Goal: Information Seeking & Learning: Learn about a topic

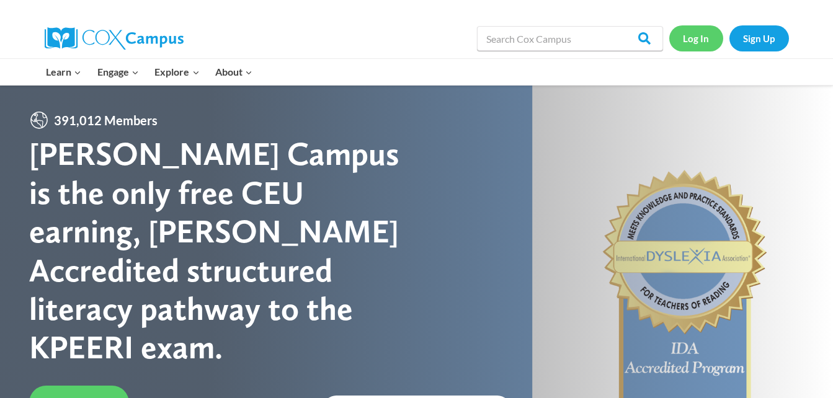
click at [686, 42] on link "Log In" at bounding box center [696, 37] width 54 height 25
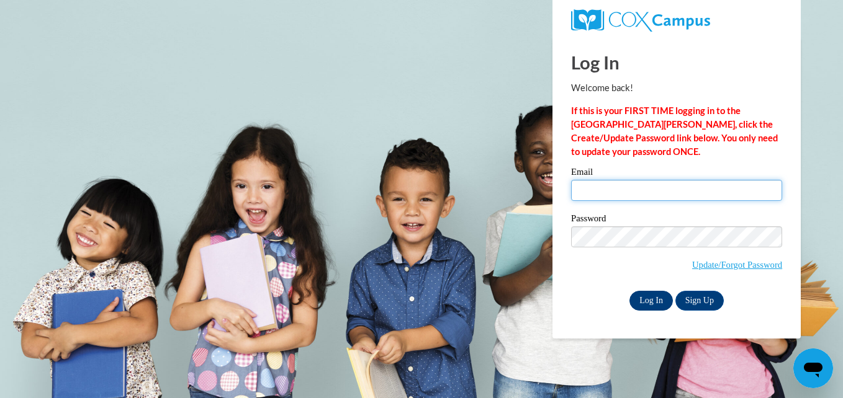
type input "growingingrace58@gmail.com"
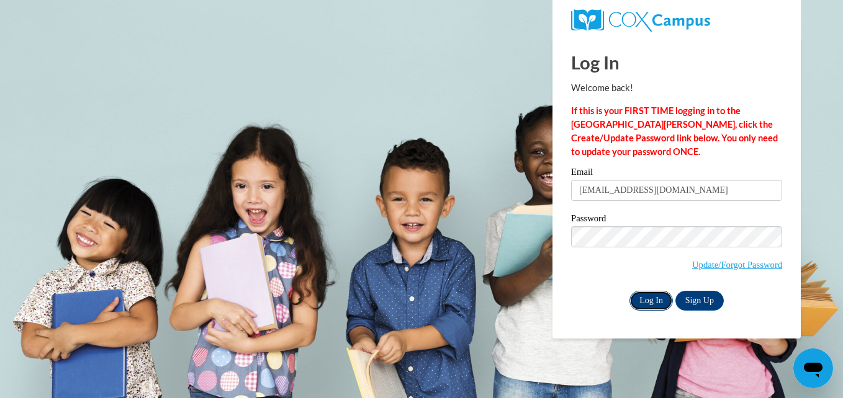
click at [647, 305] on input "Log In" at bounding box center [650, 301] width 43 height 20
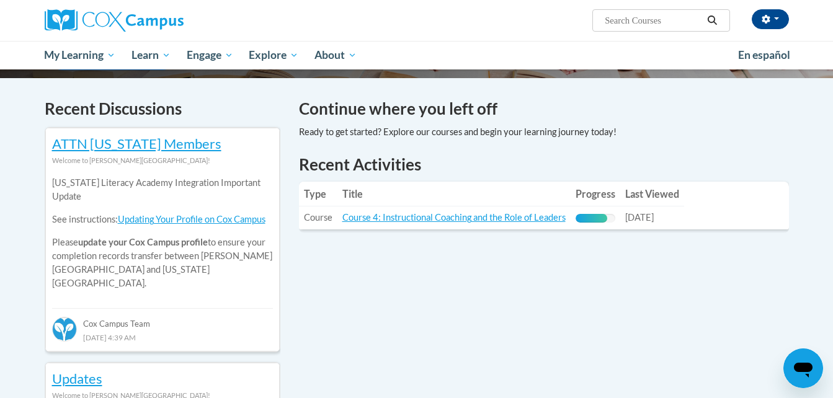
scroll to position [360, 0]
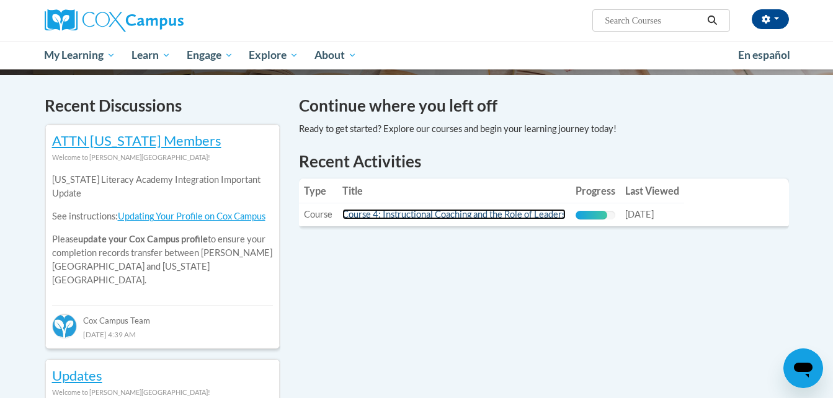
click at [491, 216] on link "Course 4: Instructional Coaching and the Role of Leaders" at bounding box center [453, 214] width 223 height 11
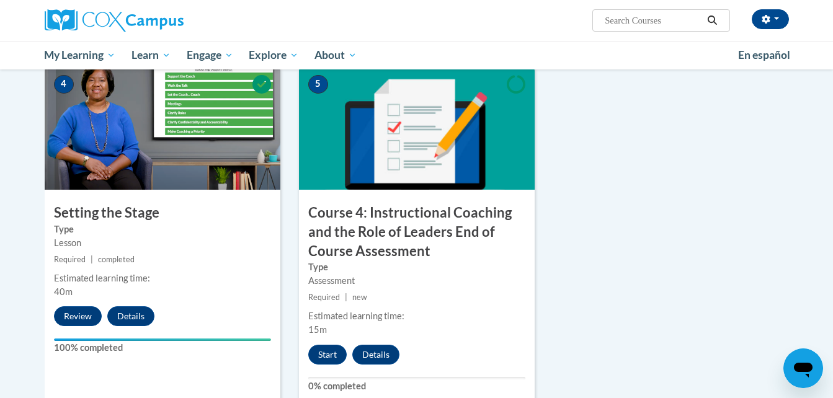
scroll to position [651, 0]
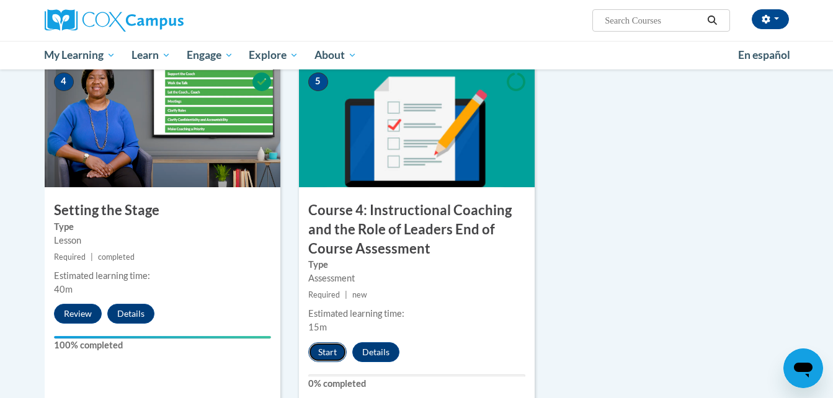
click at [328, 353] on button "Start" at bounding box center [327, 352] width 38 height 20
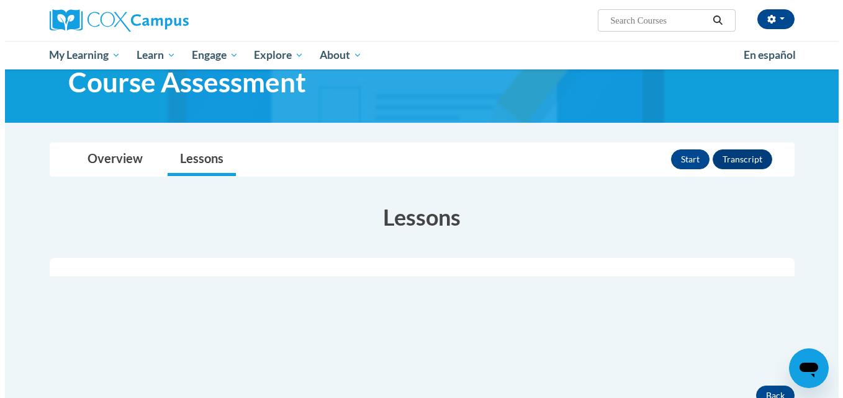
scroll to position [112, 0]
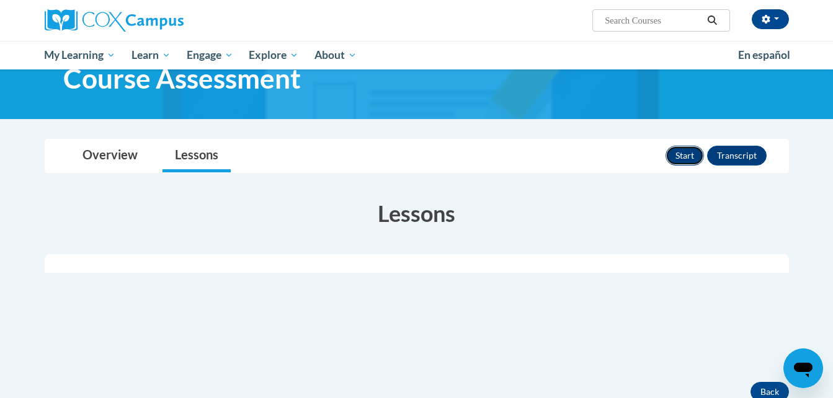
click at [684, 149] on button "Start" at bounding box center [685, 156] width 38 height 20
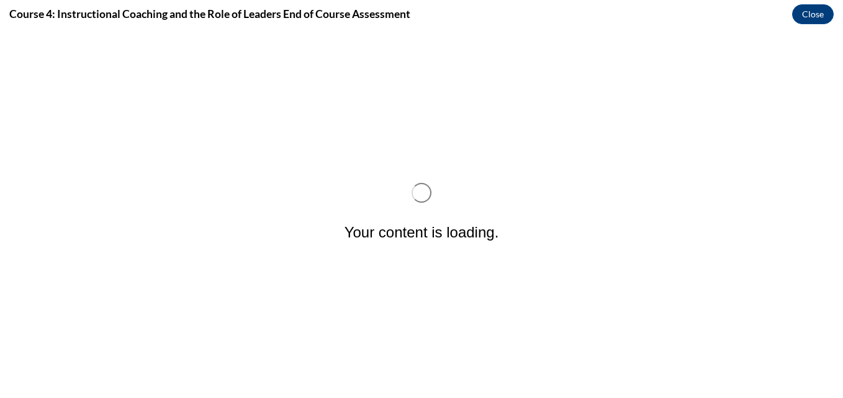
scroll to position [0, 0]
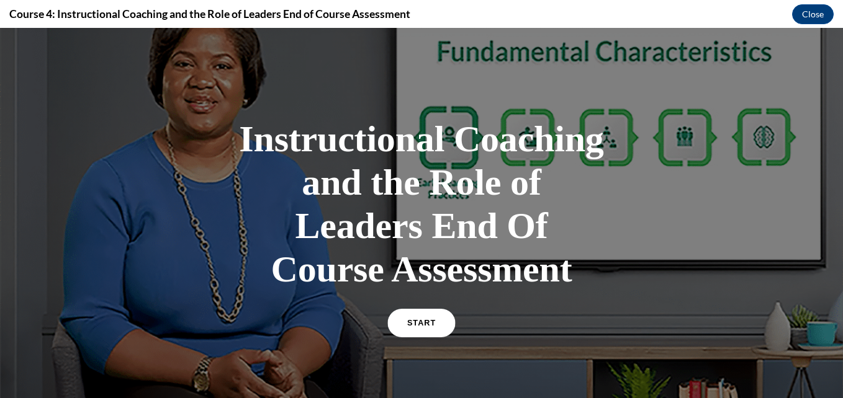
click at [413, 328] on link "START" at bounding box center [421, 323] width 68 height 29
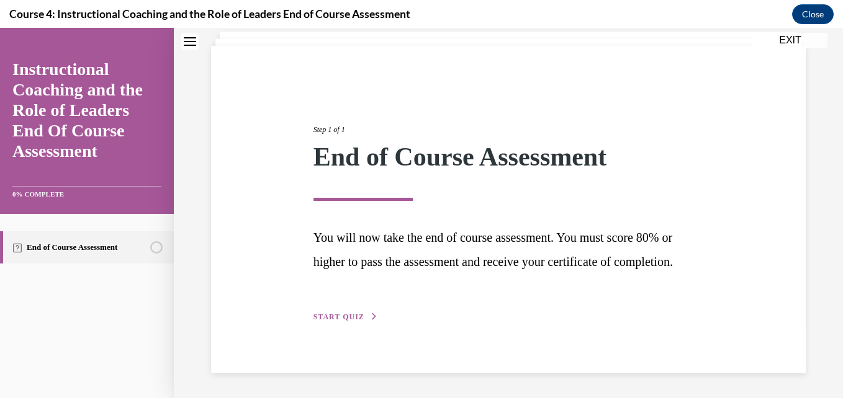
scroll to position [101, 0]
click at [352, 316] on span "START QUIZ" at bounding box center [338, 317] width 51 height 9
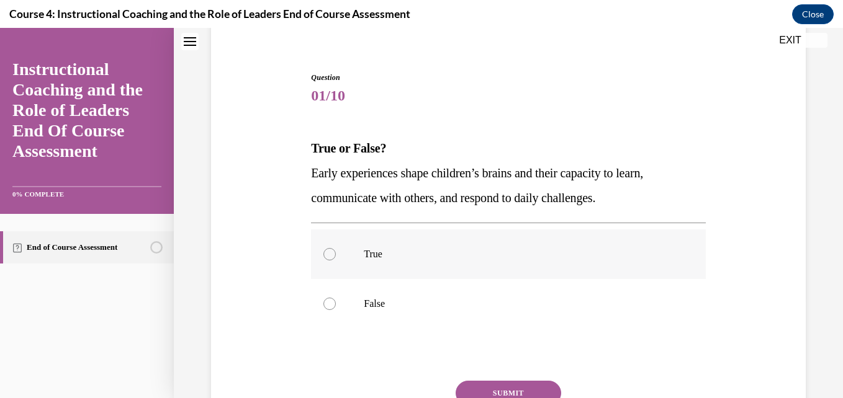
click at [328, 256] on div at bounding box center [329, 254] width 12 height 12
click at [328, 256] on input "True" at bounding box center [329, 254] width 12 height 12
radio input "true"
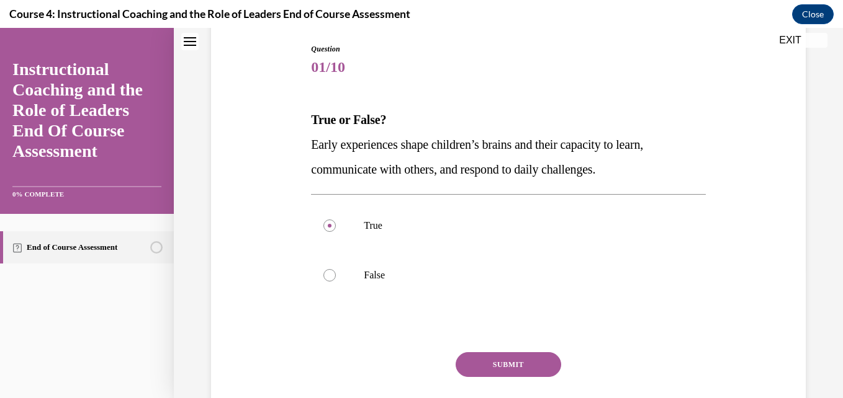
scroll to position [133, 0]
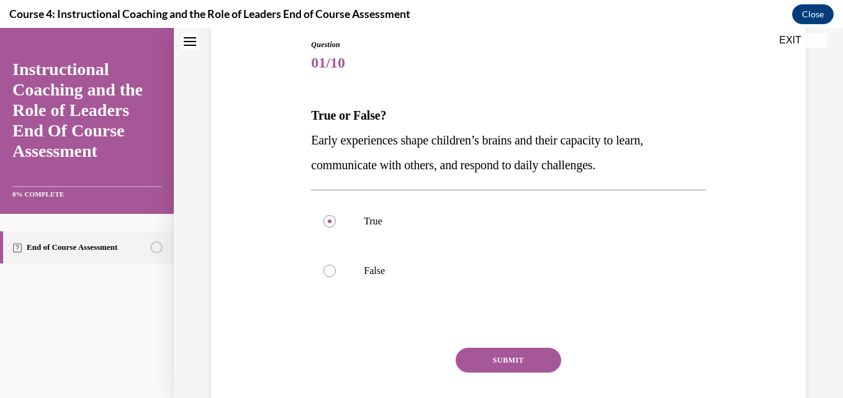
click at [535, 349] on button "SUBMIT" at bounding box center [507, 360] width 105 height 25
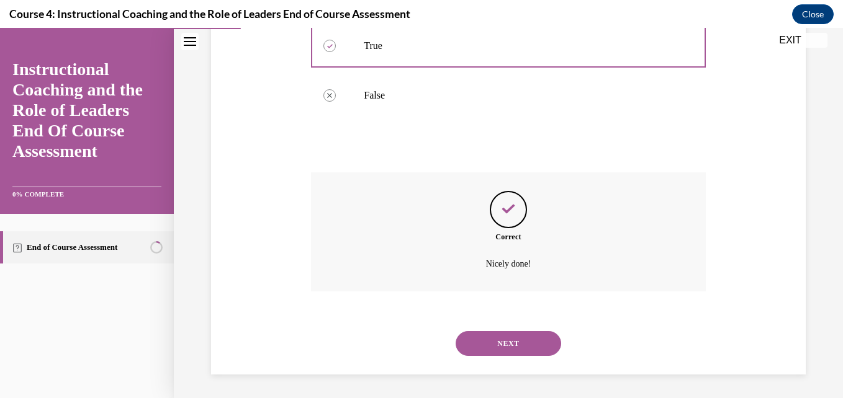
scroll to position [310, 0]
click at [526, 340] on button "NEXT" at bounding box center [507, 342] width 105 height 25
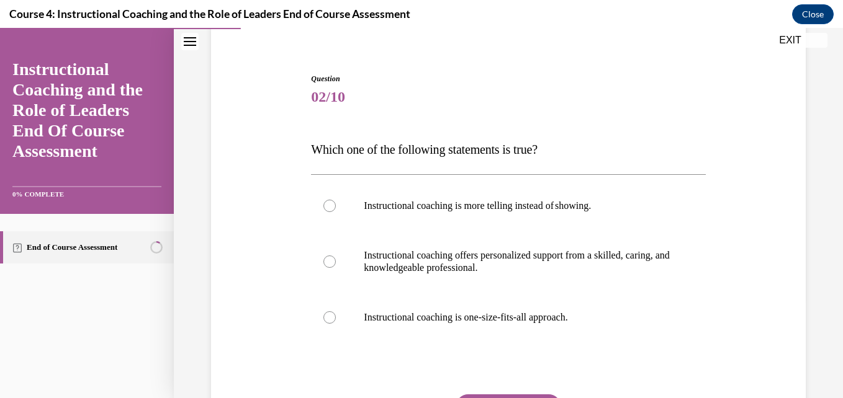
scroll to position [124, 0]
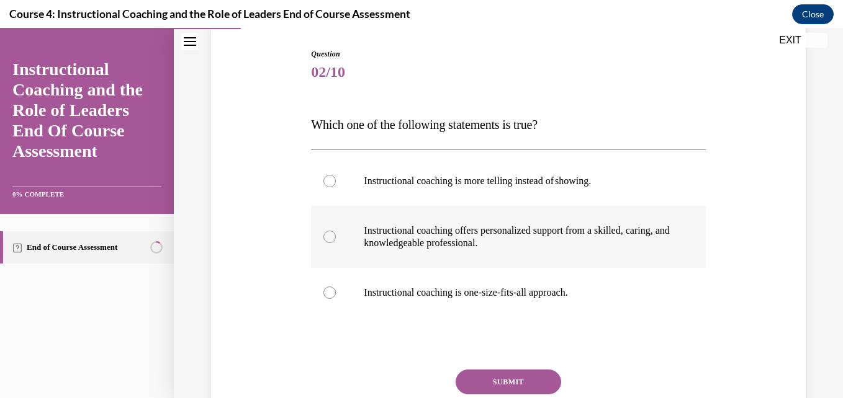
click at [326, 236] on div at bounding box center [329, 237] width 12 height 12
click at [326, 236] on input "Instructional coaching offers personalized support from a skilled, caring, and …" at bounding box center [329, 237] width 12 height 12
radio input "true"
click at [506, 379] on button "SUBMIT" at bounding box center [507, 382] width 105 height 25
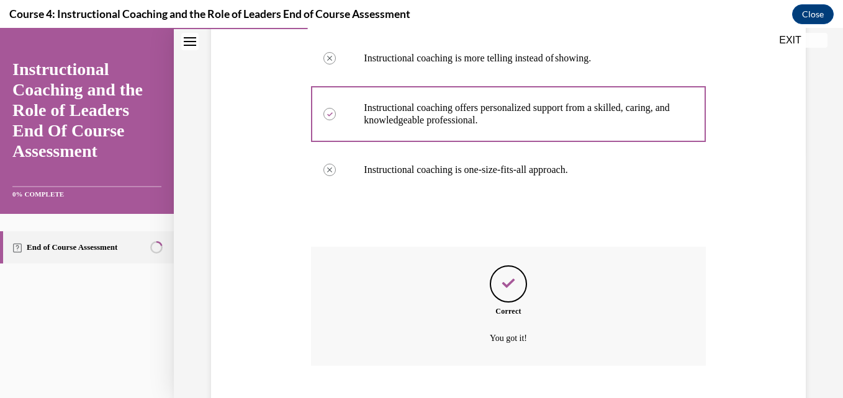
scroll to position [323, 0]
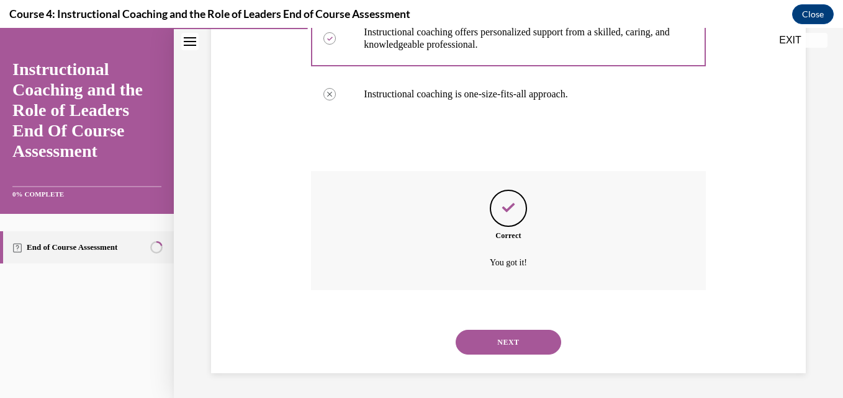
click at [502, 339] on button "NEXT" at bounding box center [507, 342] width 105 height 25
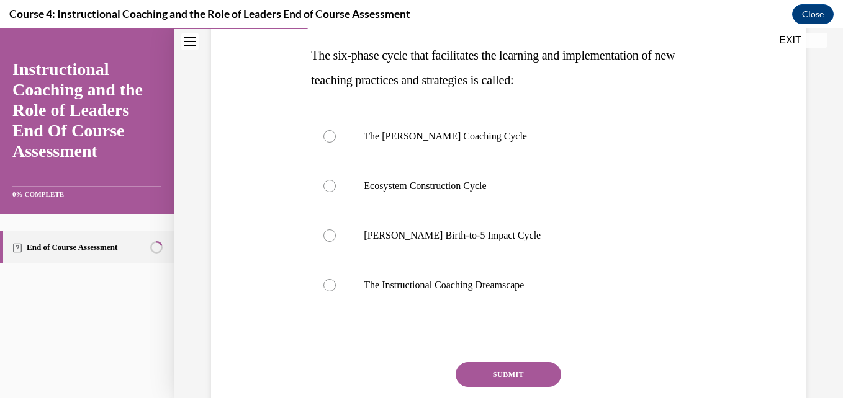
scroll to position [197, 0]
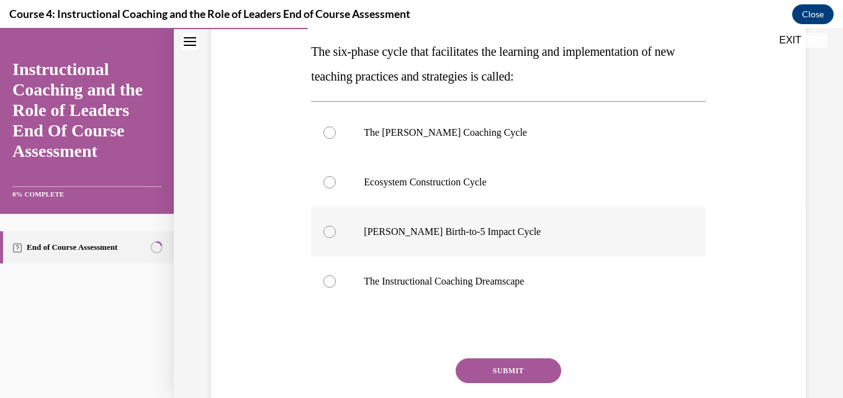
click at [329, 230] on div at bounding box center [329, 232] width 12 height 12
click at [329, 230] on input "Rollins Birth-to-5 Impact Cycle" at bounding box center [329, 232] width 12 height 12
radio input "true"
click at [498, 367] on button "SUBMIT" at bounding box center [507, 371] width 105 height 25
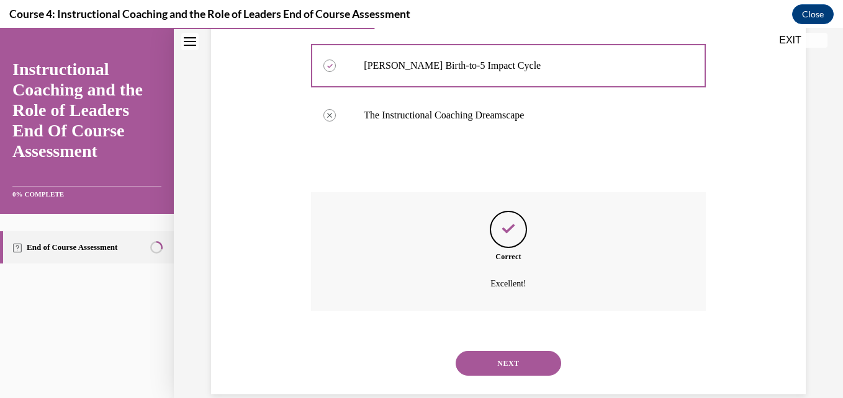
scroll to position [385, 0]
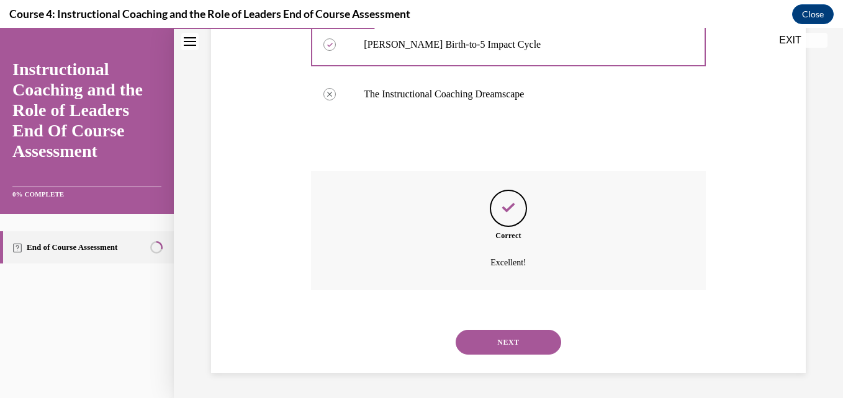
click at [480, 345] on button "NEXT" at bounding box center [507, 342] width 105 height 25
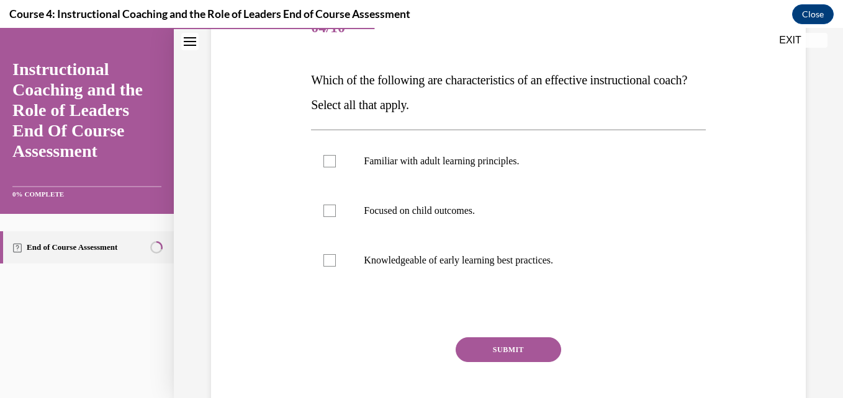
scroll to position [170, 0]
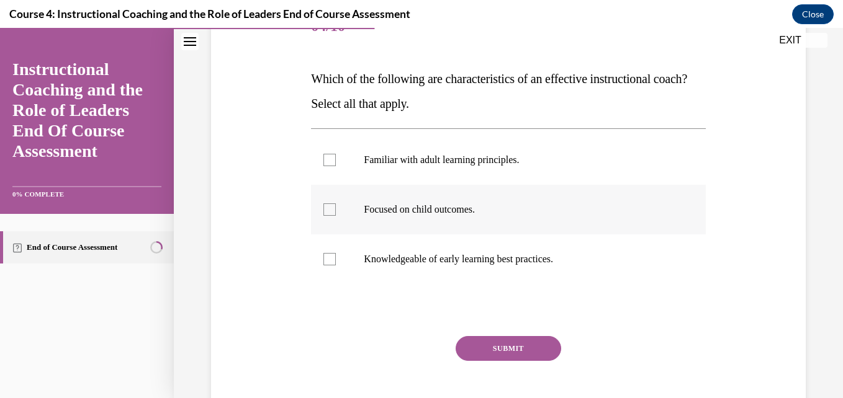
click at [331, 209] on div at bounding box center [329, 210] width 12 height 12
click at [331, 209] on input "Focused on child outcomes." at bounding box center [329, 210] width 12 height 12
checkbox input "true"
click at [329, 258] on div at bounding box center [329, 259] width 12 height 12
click at [329, 258] on input "Knowledgeable of early learning best practices." at bounding box center [329, 259] width 12 height 12
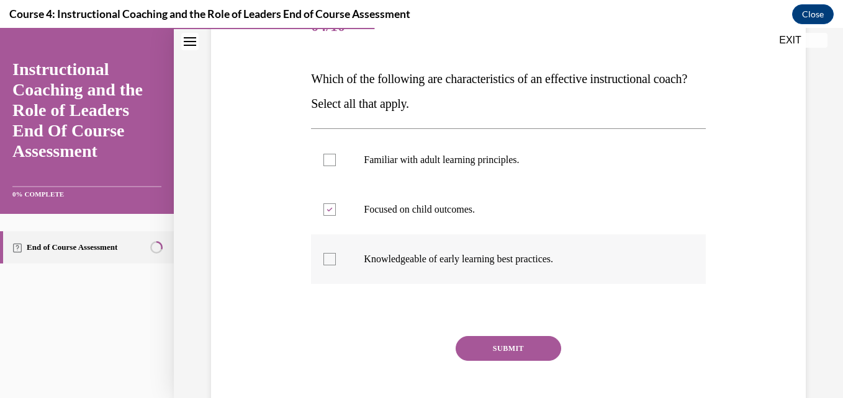
checkbox input "true"
click at [327, 159] on div at bounding box center [329, 160] width 12 height 12
click at [327, 159] on input "Familiar with adult learning principles." at bounding box center [329, 160] width 12 height 12
checkbox input "true"
click at [485, 342] on button "SUBMIT" at bounding box center [507, 348] width 105 height 25
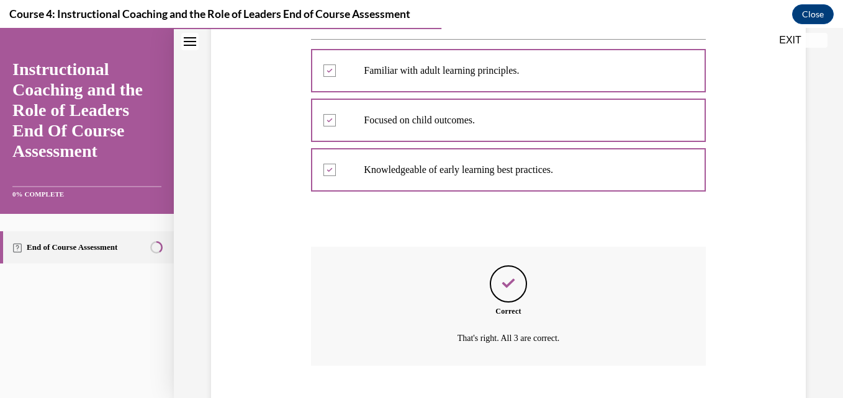
scroll to position [335, 0]
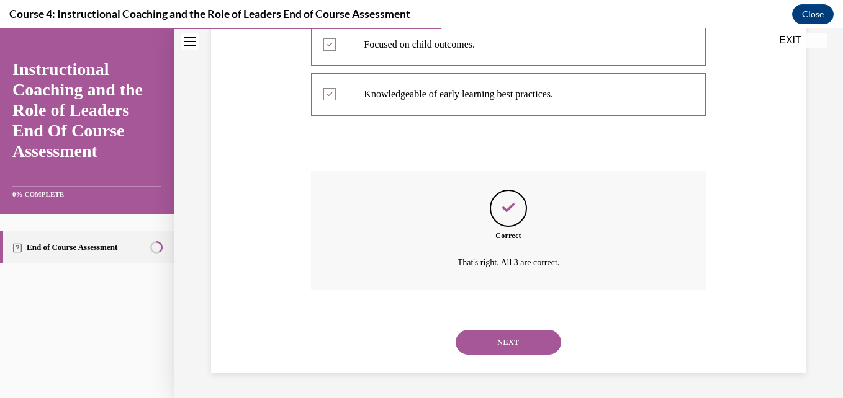
click at [485, 342] on button "NEXT" at bounding box center [507, 342] width 105 height 25
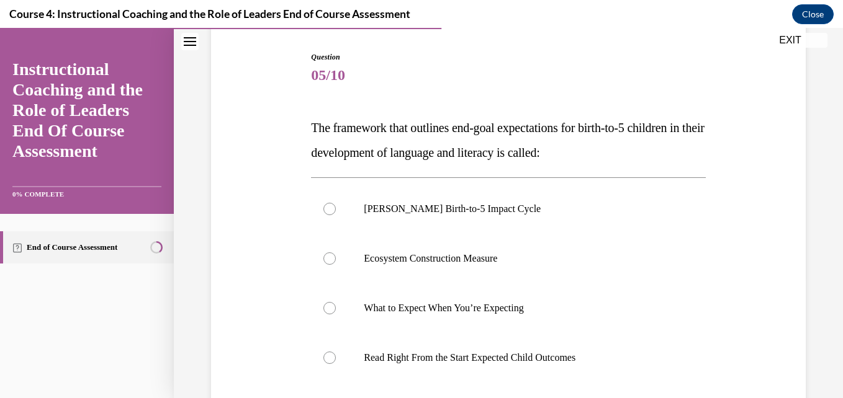
scroll to position [126, 0]
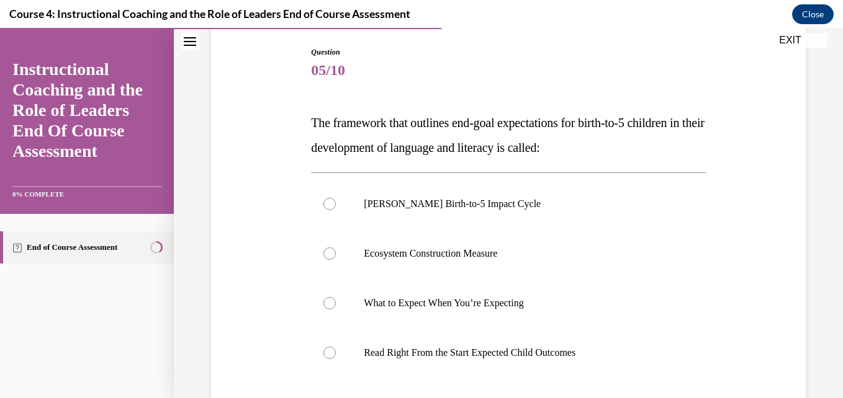
drag, startPoint x: 829, startPoint y: 234, endPoint x: 828, endPoint y: 244, distance: 9.9
click at [828, 244] on div "Question 05/10 The framework that outlines end-goal expectations for birth-to-5…" at bounding box center [508, 248] width 669 height 615
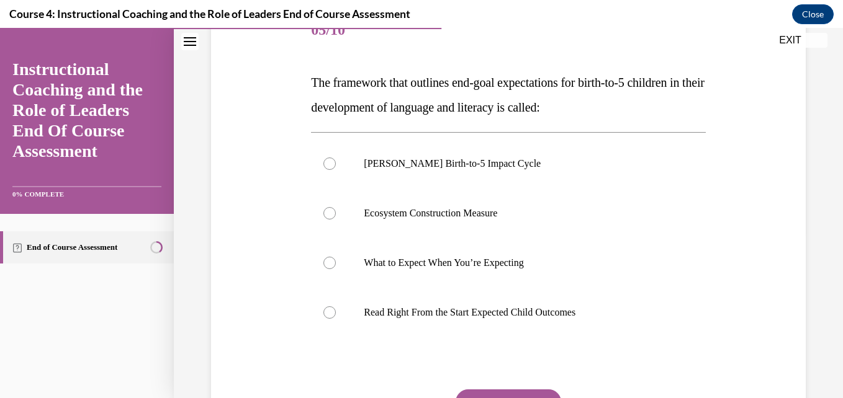
scroll to position [169, 0]
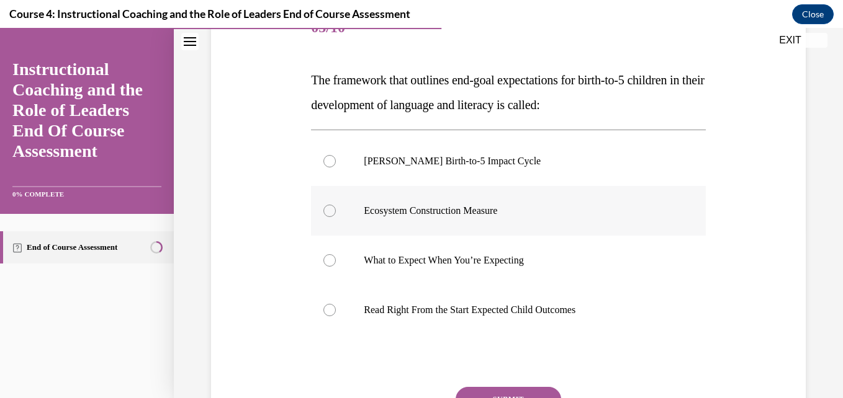
click at [328, 207] on div at bounding box center [329, 211] width 12 height 12
click at [328, 207] on input "Ecosystem Construction Measure" at bounding box center [329, 211] width 12 height 12
radio input "true"
click at [488, 391] on button "SUBMIT" at bounding box center [507, 399] width 105 height 25
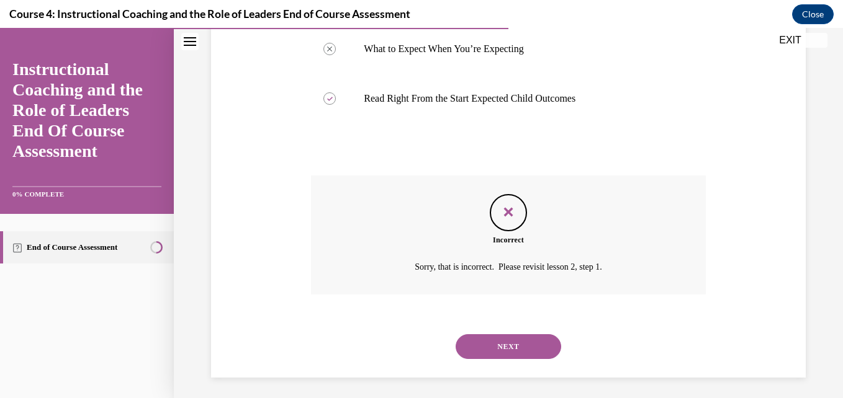
scroll to position [385, 0]
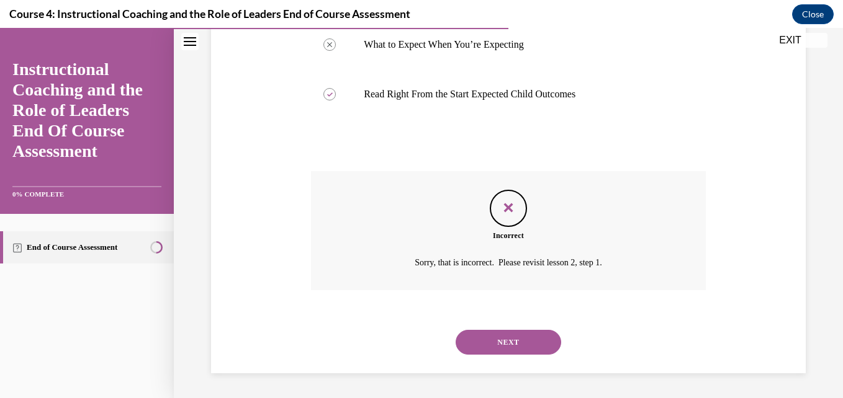
click at [534, 339] on button "NEXT" at bounding box center [507, 342] width 105 height 25
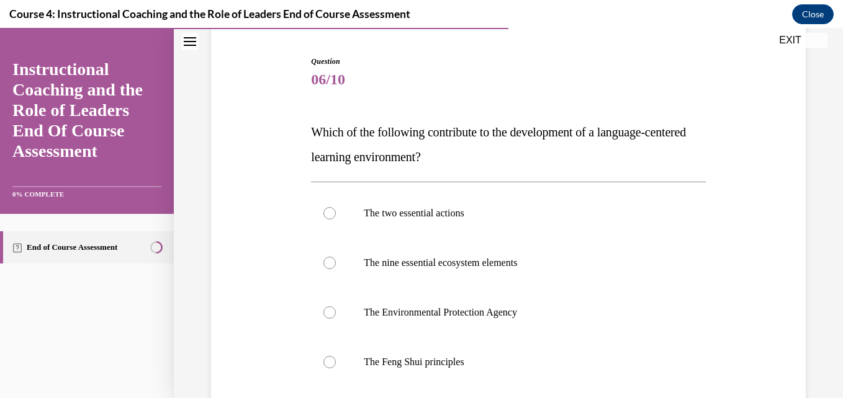
scroll to position [131, 0]
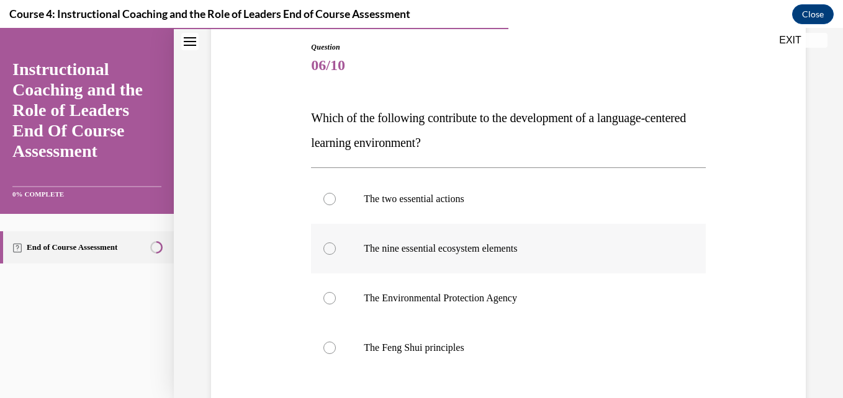
click at [331, 249] on div at bounding box center [329, 249] width 12 height 12
click at [331, 249] on input "The nine essential ecosystem elements" at bounding box center [329, 249] width 12 height 12
radio input "true"
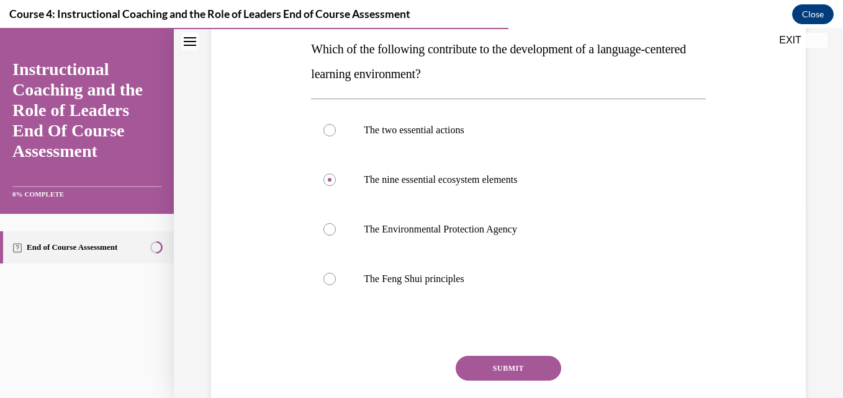
scroll to position [204, 0]
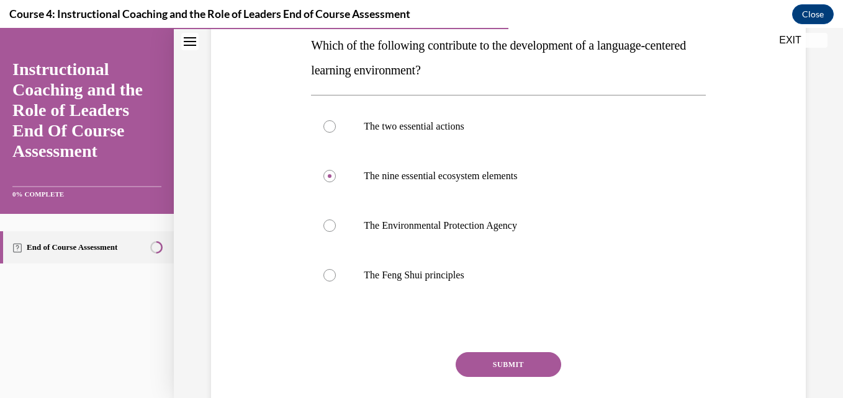
click at [521, 359] on button "SUBMIT" at bounding box center [507, 364] width 105 height 25
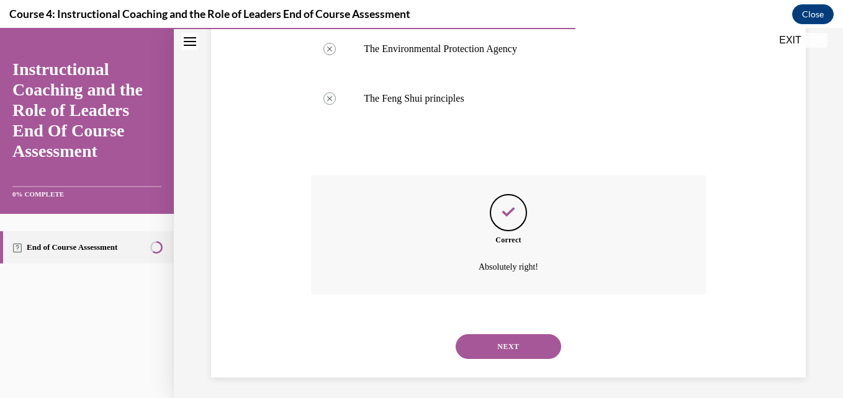
scroll to position [385, 0]
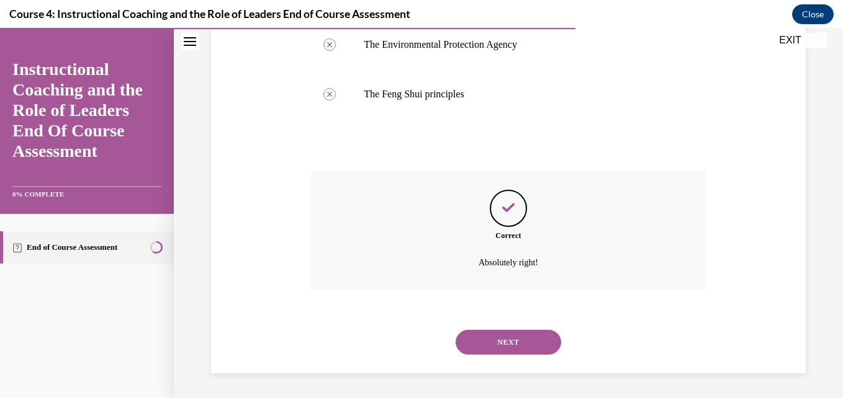
click at [535, 336] on button "NEXT" at bounding box center [507, 342] width 105 height 25
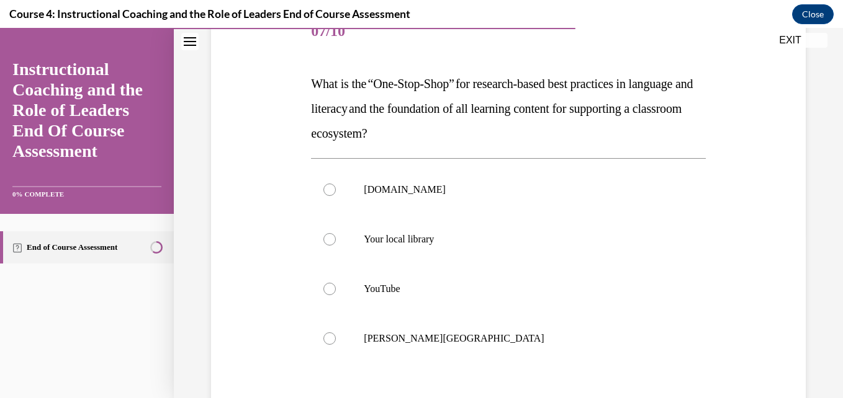
scroll to position [170, 0]
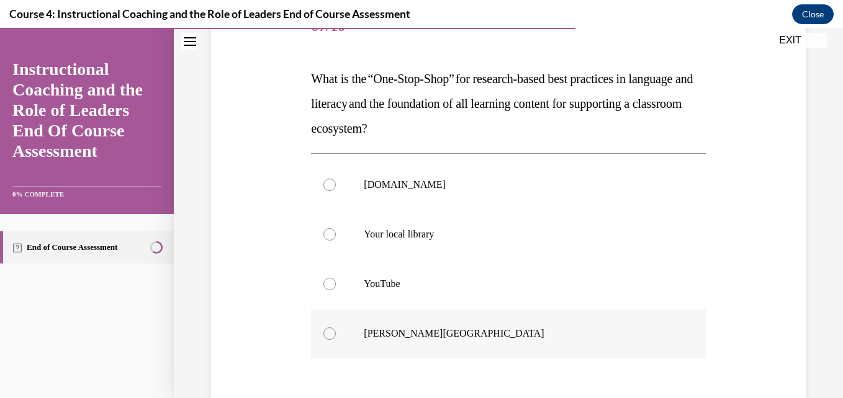
click at [328, 332] on div at bounding box center [329, 334] width 12 height 12
click at [328, 332] on input "[GEOGRAPHIC_DATA]" at bounding box center [329, 334] width 12 height 12
radio input "true"
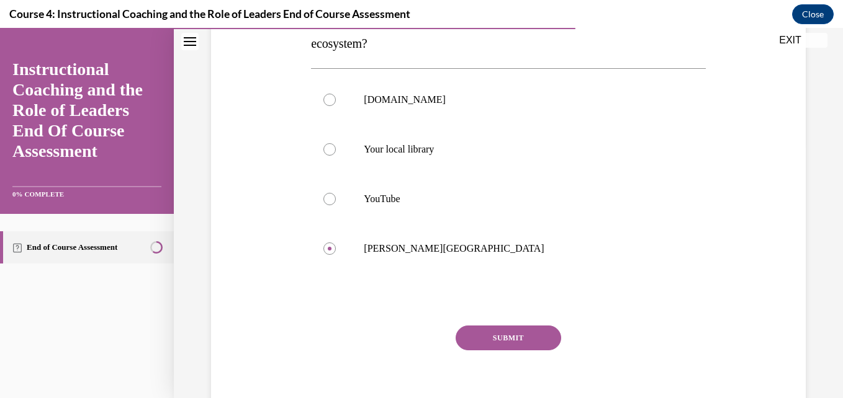
scroll to position [278, 0]
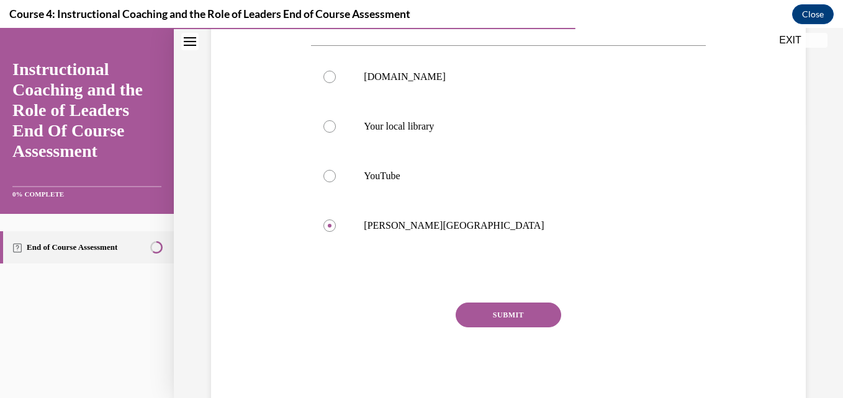
click at [526, 310] on button "SUBMIT" at bounding box center [507, 315] width 105 height 25
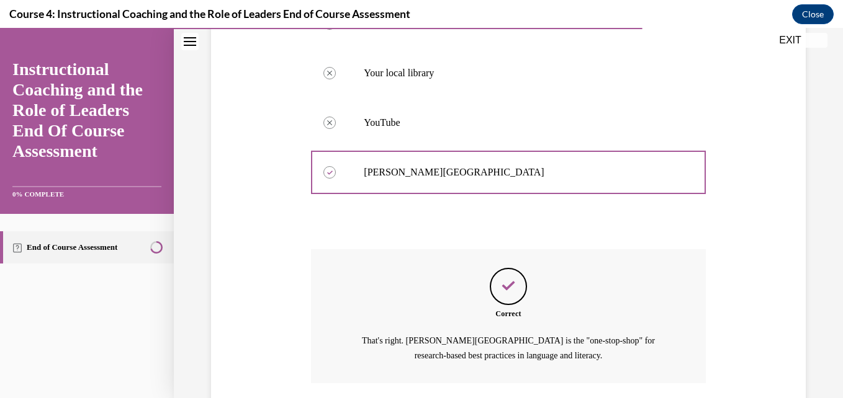
scroll to position [424, 0]
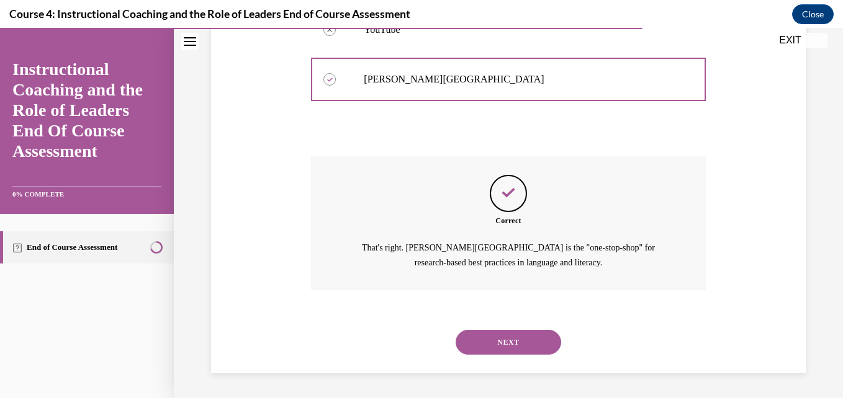
click at [515, 337] on button "NEXT" at bounding box center [507, 342] width 105 height 25
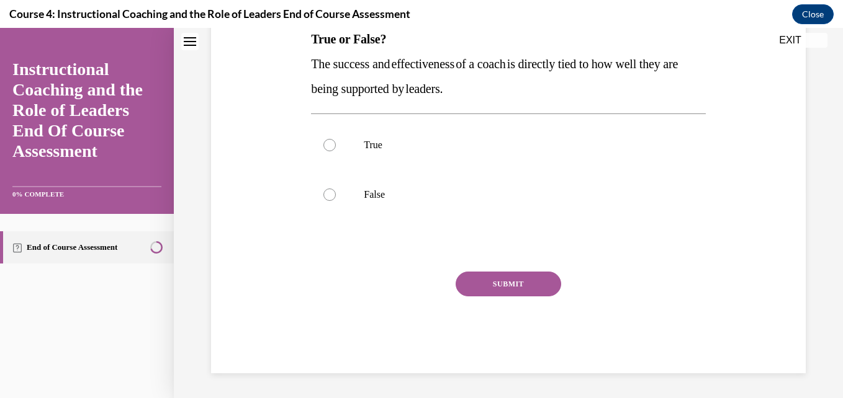
scroll to position [0, 0]
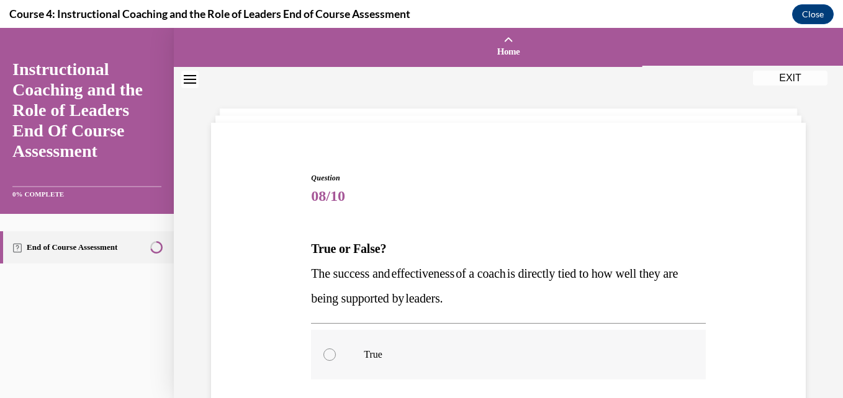
click at [328, 352] on div at bounding box center [329, 355] width 12 height 12
click at [328, 352] on input "True" at bounding box center [329, 355] width 12 height 12
radio input "true"
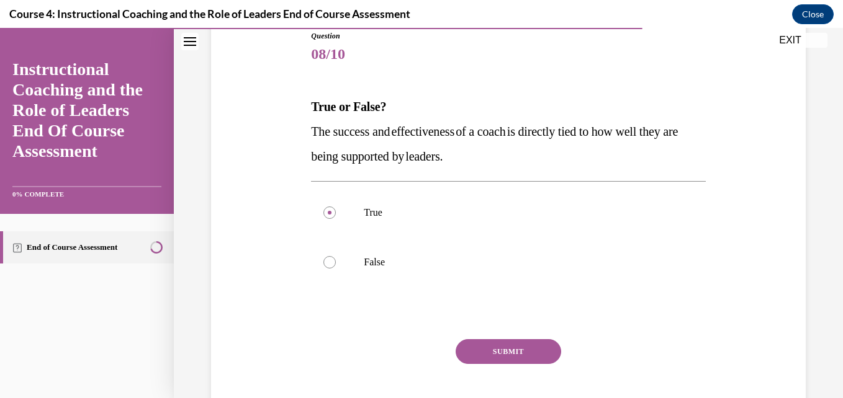
scroll to position [160, 0]
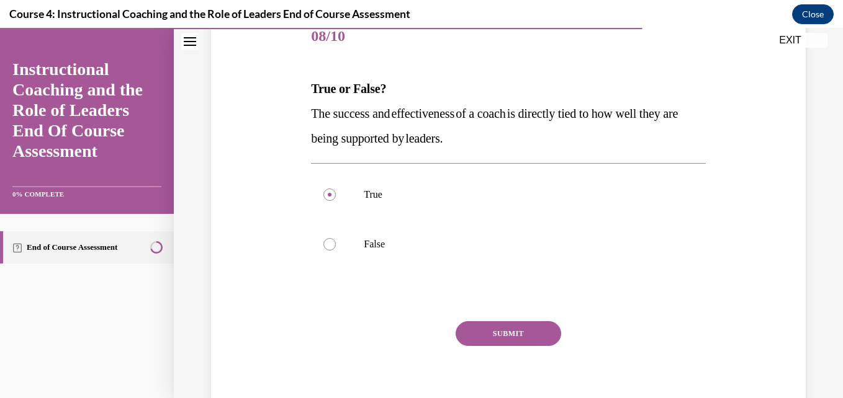
click at [517, 337] on button "SUBMIT" at bounding box center [507, 333] width 105 height 25
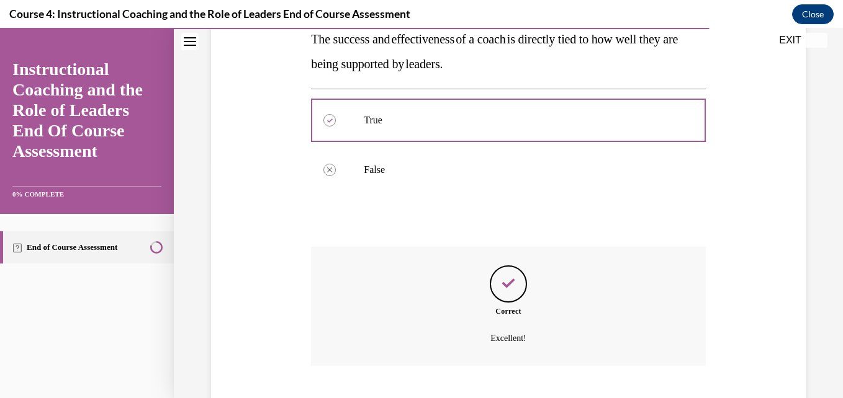
scroll to position [310, 0]
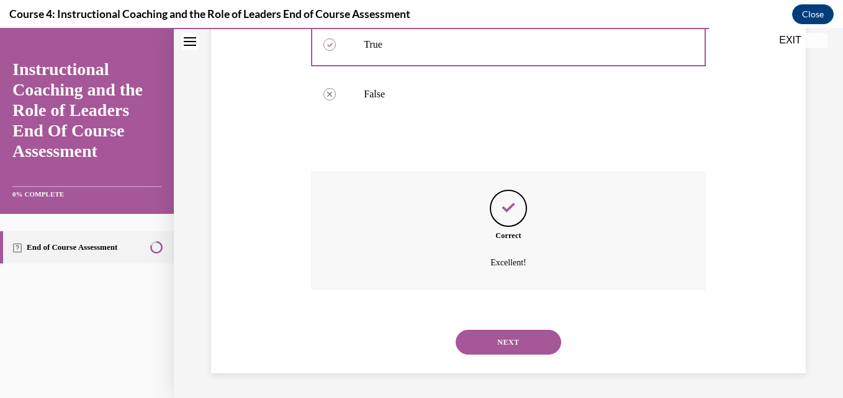
click at [517, 337] on button "NEXT" at bounding box center [507, 342] width 105 height 25
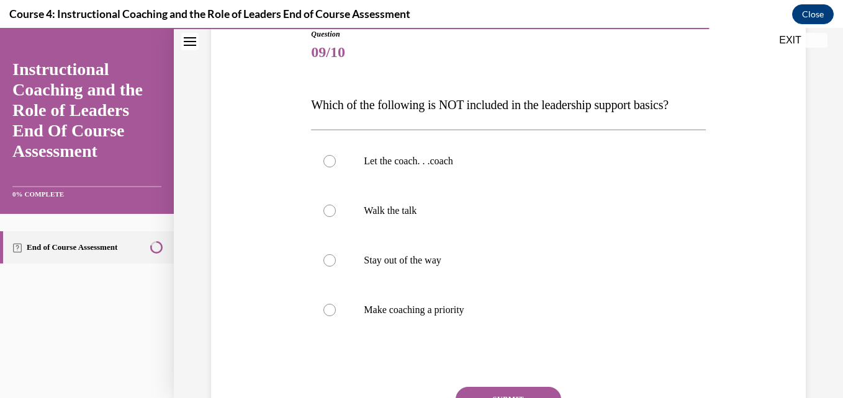
scroll to position [145, 0]
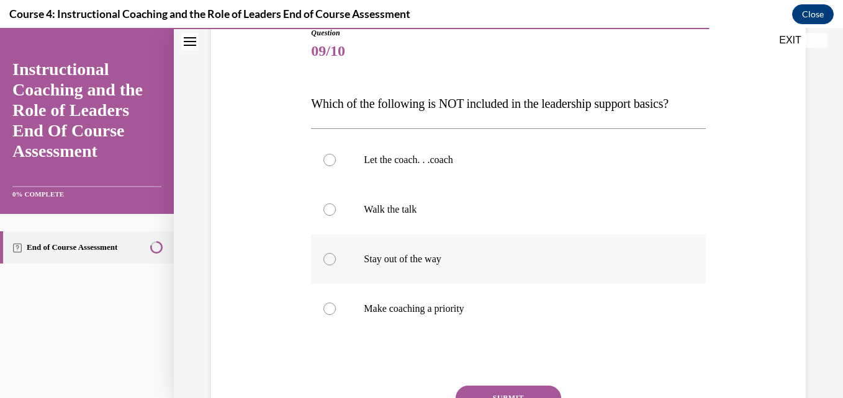
click at [328, 257] on div at bounding box center [329, 259] width 12 height 12
click at [328, 257] on input "Stay out of the way" at bounding box center [329, 259] width 12 height 12
radio input "true"
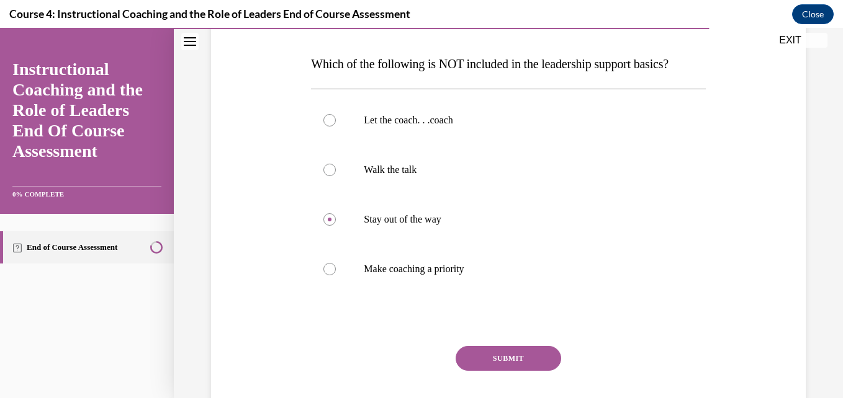
scroll to position [223, 0]
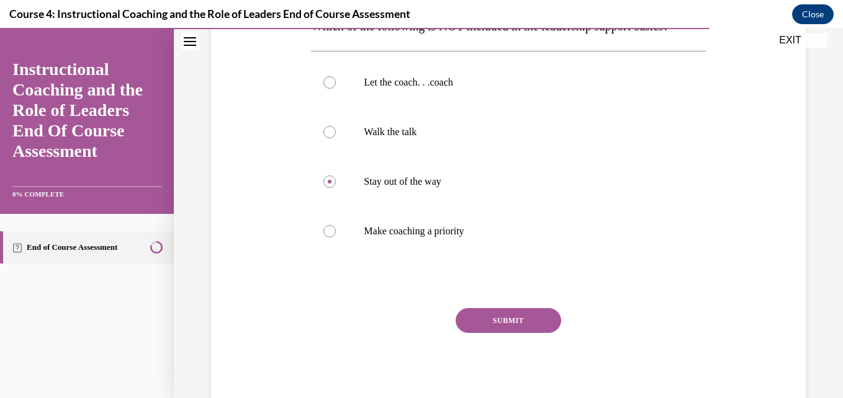
click at [512, 320] on button "SUBMIT" at bounding box center [507, 320] width 105 height 25
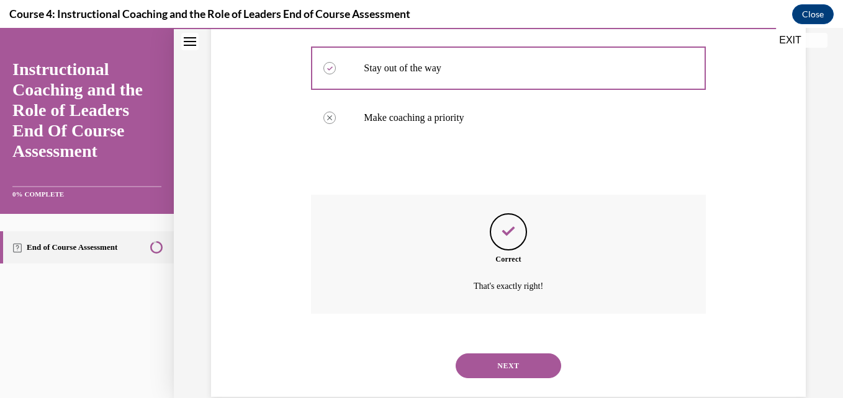
scroll to position [360, 0]
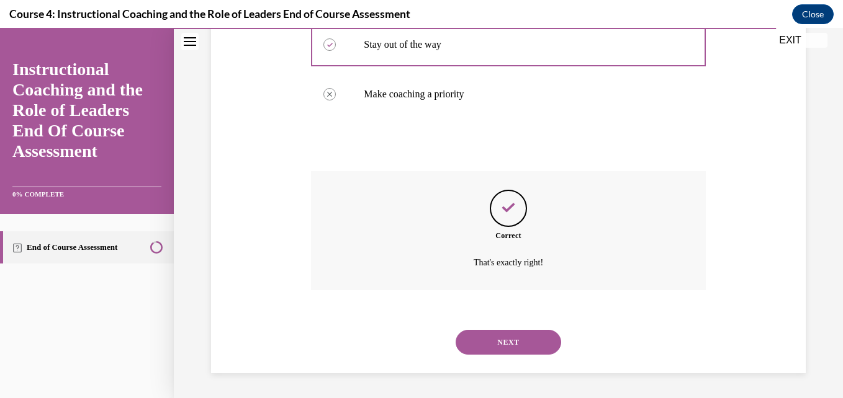
click at [512, 342] on button "NEXT" at bounding box center [507, 342] width 105 height 25
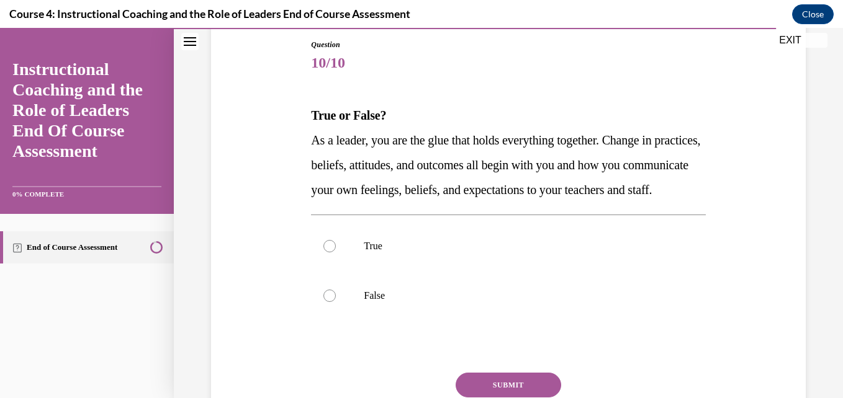
scroll to position [143, 0]
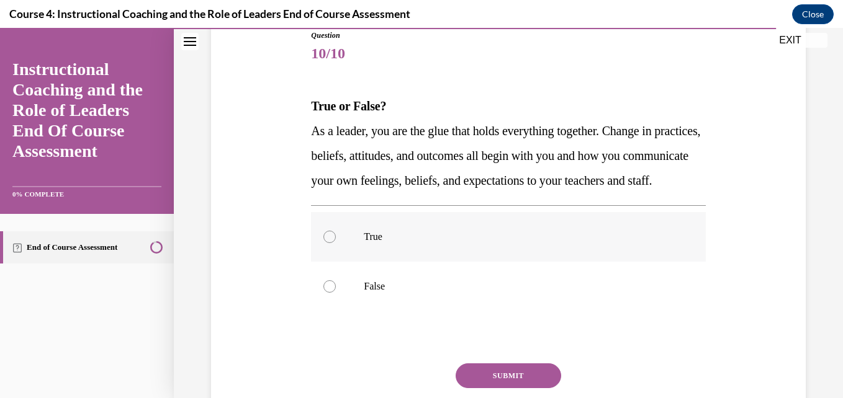
click at [329, 243] on div at bounding box center [329, 237] width 12 height 12
click at [329, 243] on input "True" at bounding box center [329, 237] width 12 height 12
radio input "true"
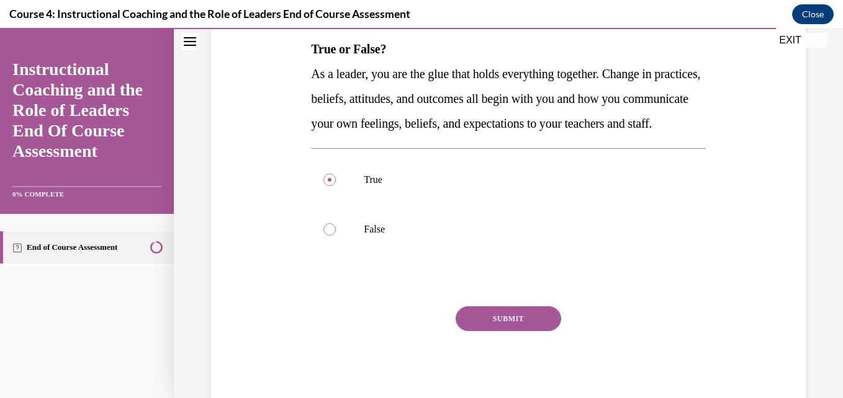
scroll to position [201, 0]
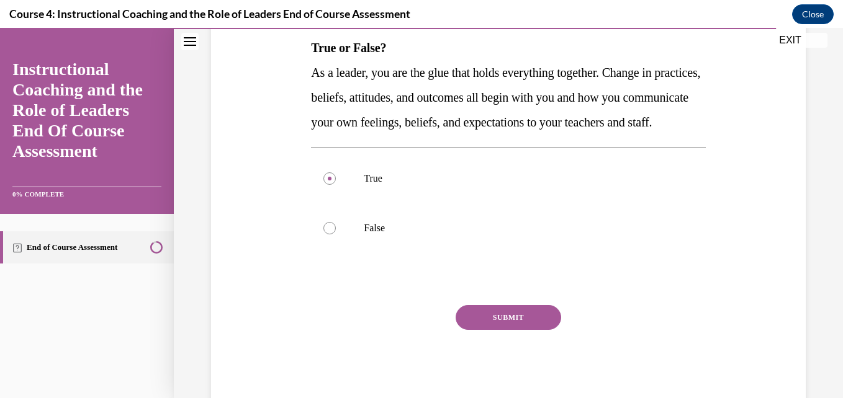
click at [520, 330] on button "SUBMIT" at bounding box center [507, 317] width 105 height 25
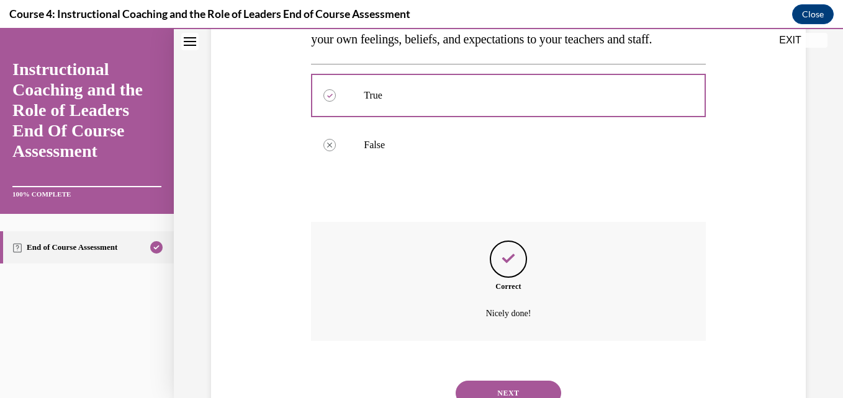
scroll to position [360, 0]
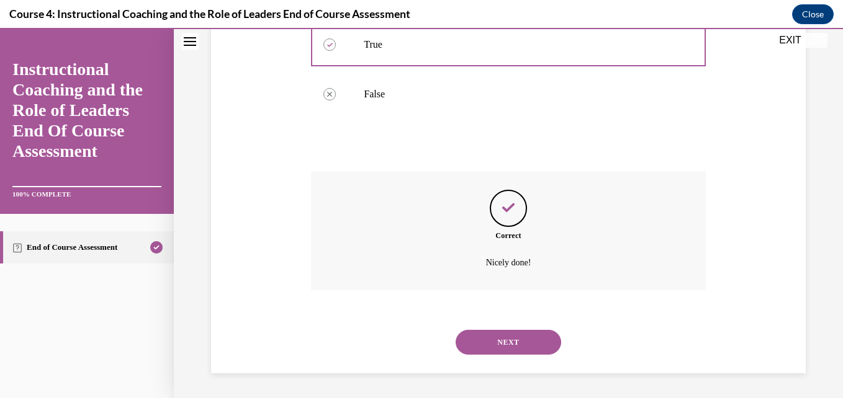
click at [520, 347] on button "NEXT" at bounding box center [507, 342] width 105 height 25
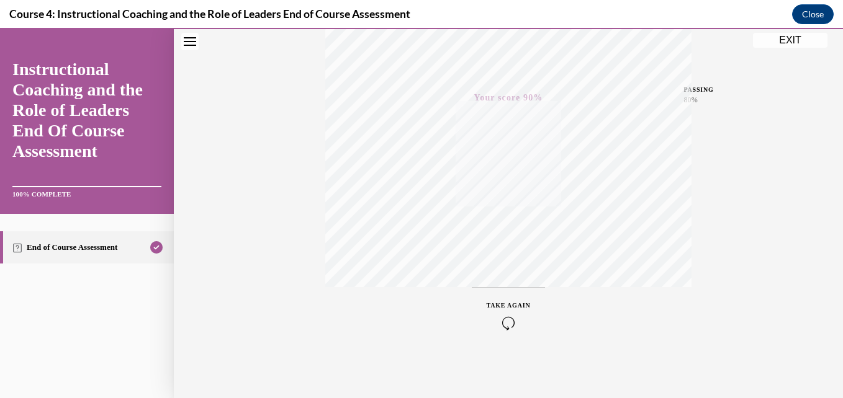
scroll to position [266, 0]
click at [503, 316] on icon "button" at bounding box center [508, 323] width 44 height 14
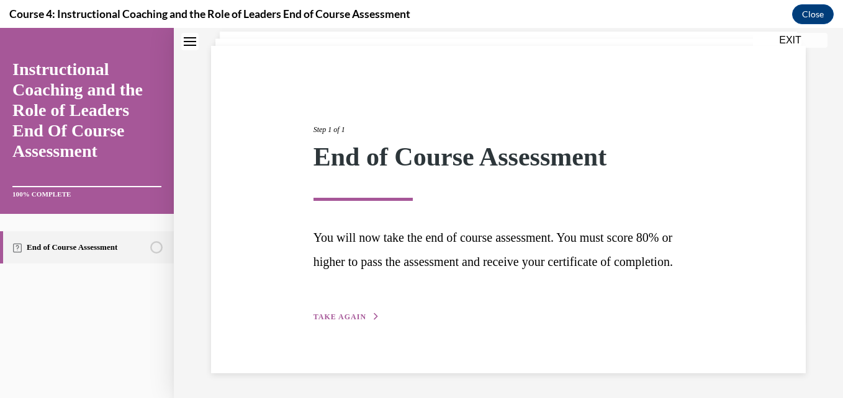
scroll to position [101, 0]
click at [328, 317] on span "TAKE AGAIN" at bounding box center [339, 317] width 53 height 9
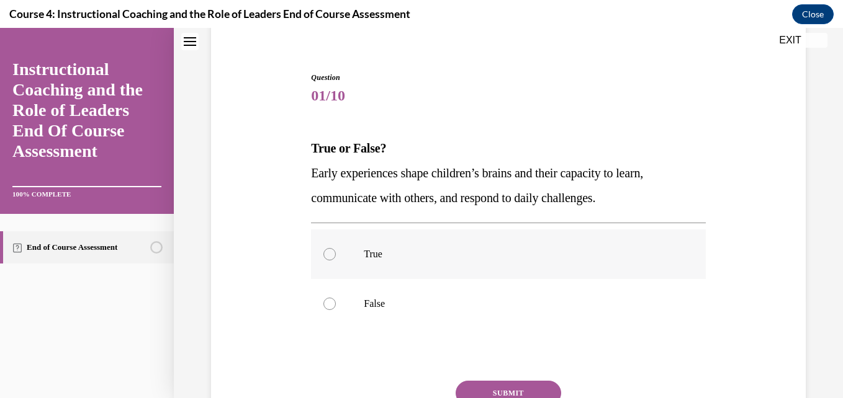
click at [329, 257] on div at bounding box center [329, 254] width 12 height 12
click at [329, 257] on input "True" at bounding box center [329, 254] width 12 height 12
radio input "true"
click at [489, 383] on button "SUBMIT" at bounding box center [507, 393] width 105 height 25
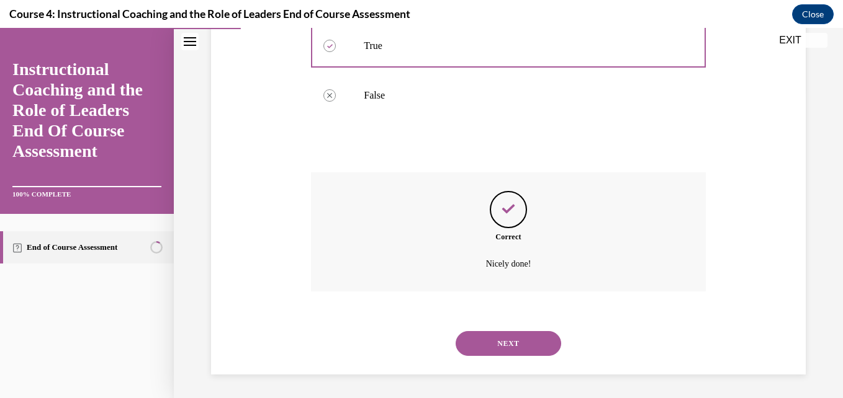
scroll to position [310, 0]
click at [502, 334] on button "NEXT" at bounding box center [507, 342] width 105 height 25
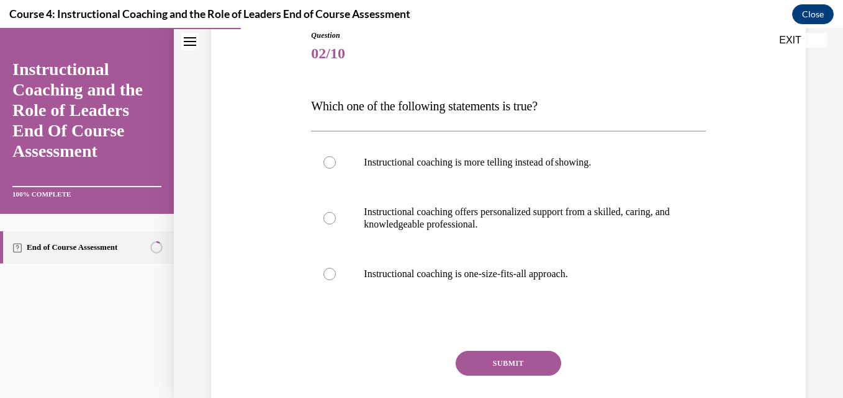
scroll to position [144, 0]
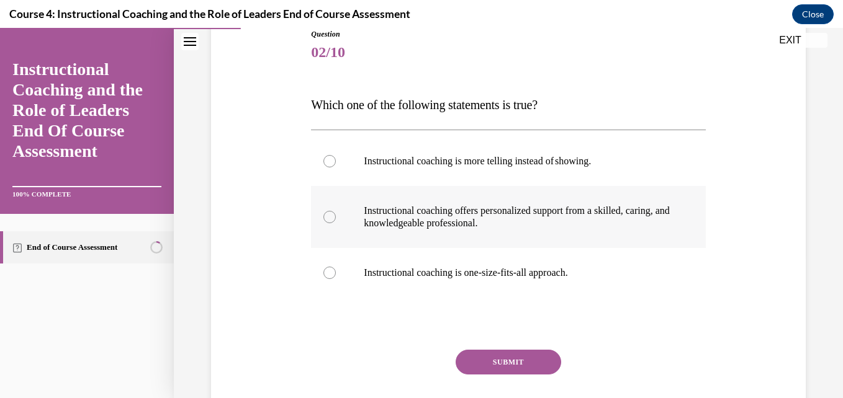
click at [326, 215] on div at bounding box center [329, 217] width 12 height 12
click at [326, 215] on input "Instructional coaching offers personalized support from a skilled, caring, and …" at bounding box center [329, 217] width 12 height 12
radio input "true"
click at [512, 356] on button "SUBMIT" at bounding box center [507, 362] width 105 height 25
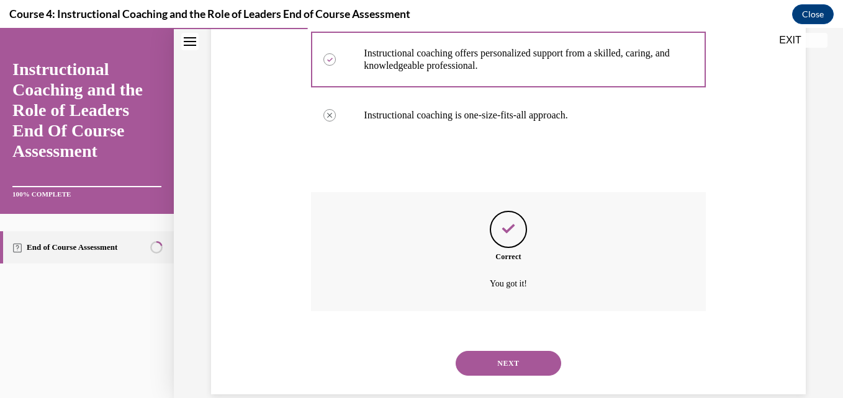
scroll to position [323, 0]
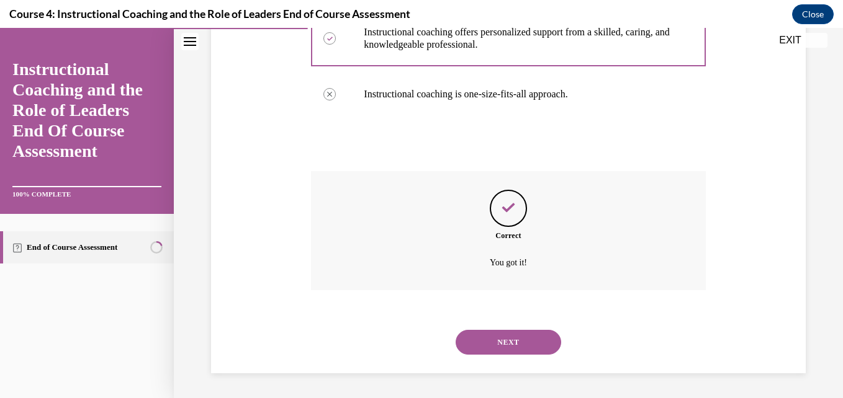
click at [530, 334] on button "NEXT" at bounding box center [507, 342] width 105 height 25
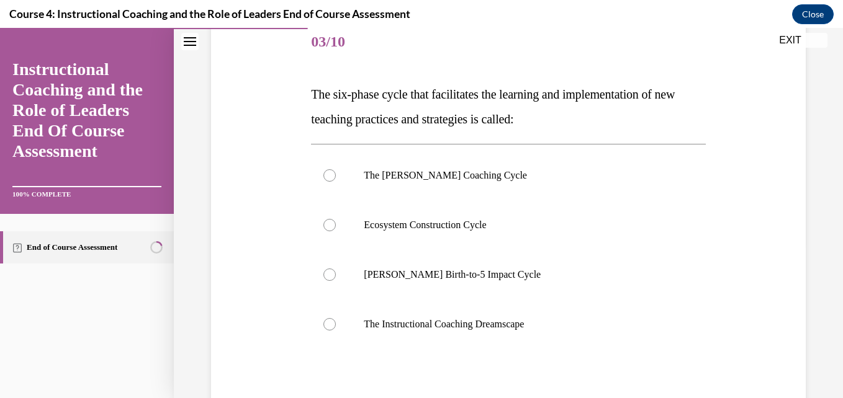
scroll to position [162, 0]
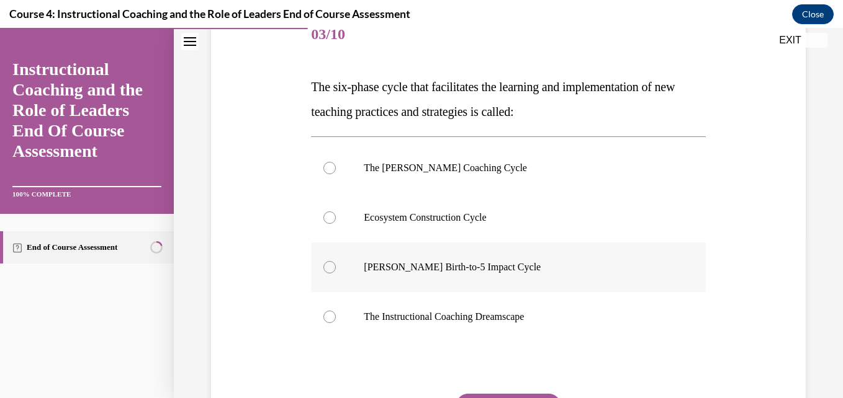
click at [330, 264] on div at bounding box center [329, 267] width 12 height 12
click at [330, 264] on input "Rollins Birth-to-5 Impact Cycle" at bounding box center [329, 267] width 12 height 12
radio input "true"
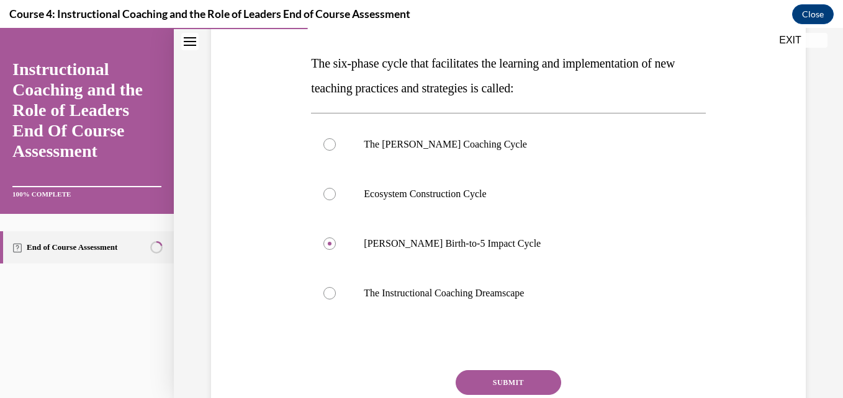
scroll to position [254, 0]
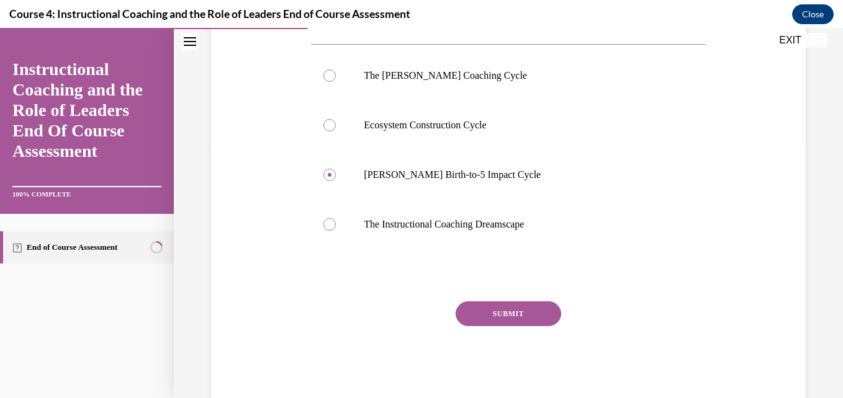
click at [509, 304] on button "SUBMIT" at bounding box center [507, 314] width 105 height 25
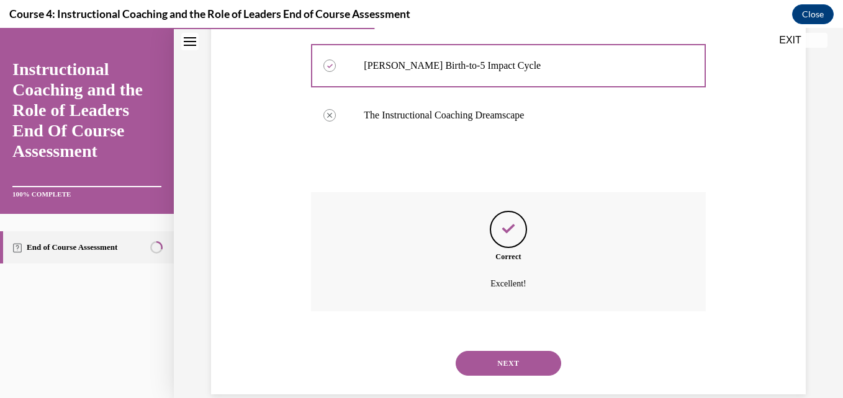
scroll to position [385, 0]
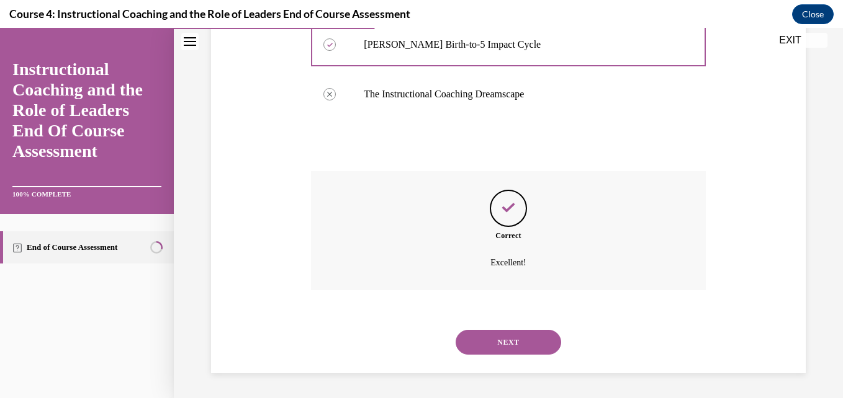
click at [526, 336] on button "NEXT" at bounding box center [507, 342] width 105 height 25
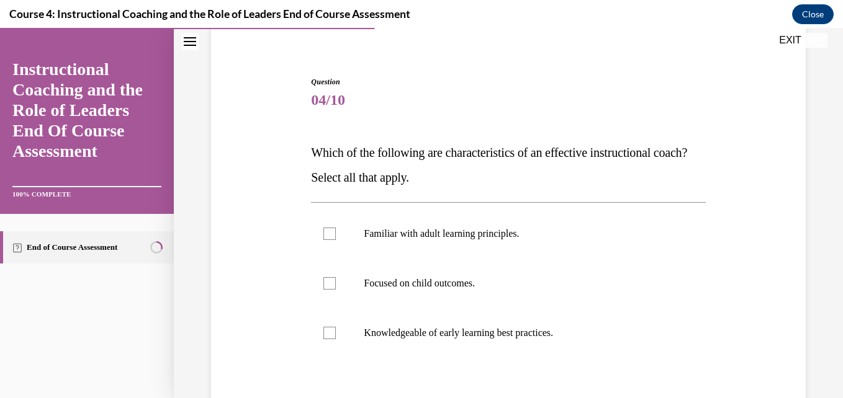
scroll to position [104, 0]
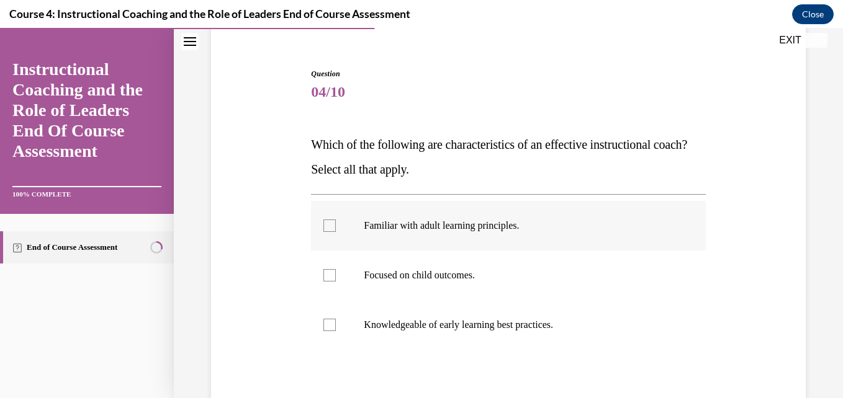
click at [327, 224] on div at bounding box center [329, 226] width 12 height 12
click at [327, 224] on input "Familiar with adult learning principles." at bounding box center [329, 226] width 12 height 12
checkbox input "true"
click at [330, 274] on div at bounding box center [329, 275] width 12 height 12
click at [330, 274] on input "Focused on child outcomes." at bounding box center [329, 275] width 12 height 12
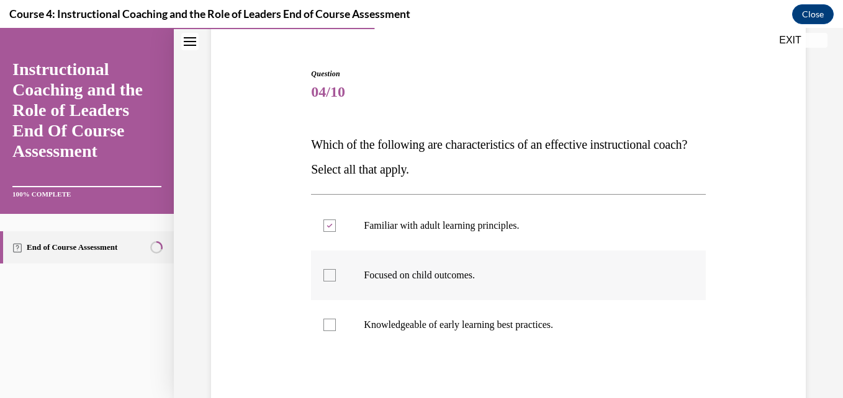
checkbox input "true"
click at [328, 323] on div at bounding box center [329, 325] width 12 height 12
click at [328, 323] on input "Knowledgeable of early learning best practices." at bounding box center [329, 325] width 12 height 12
checkbox input "true"
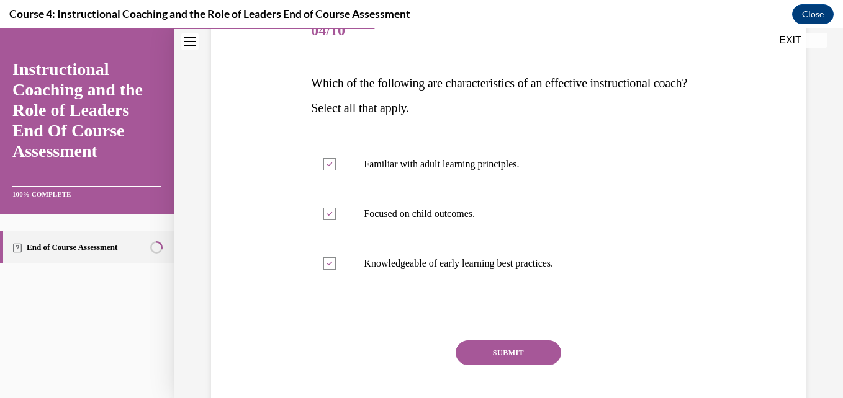
scroll to position [166, 0]
click at [527, 350] on button "SUBMIT" at bounding box center [507, 352] width 105 height 25
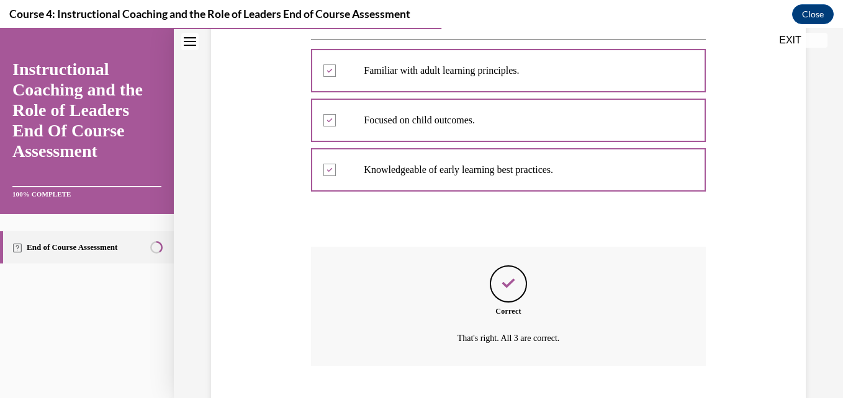
scroll to position [335, 0]
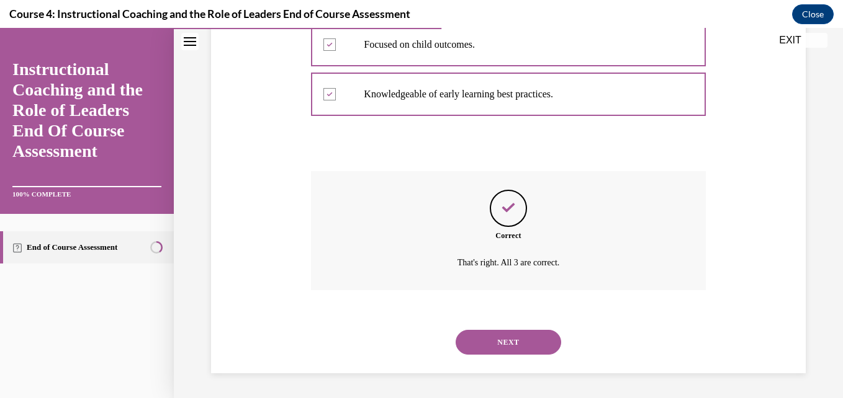
click at [512, 331] on button "NEXT" at bounding box center [507, 342] width 105 height 25
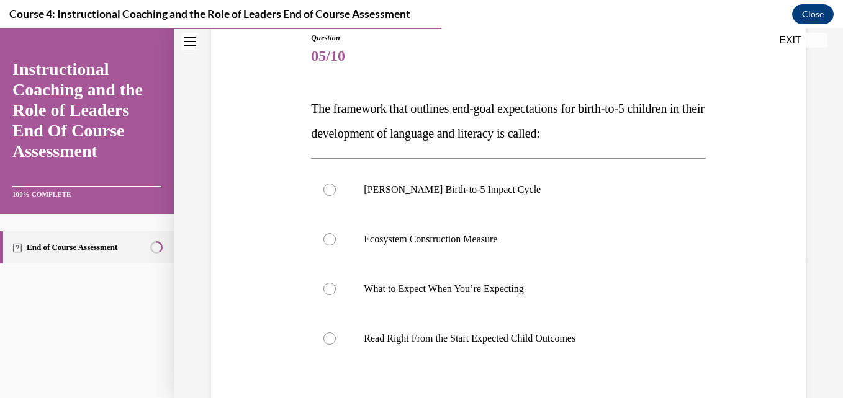
scroll to position [144, 0]
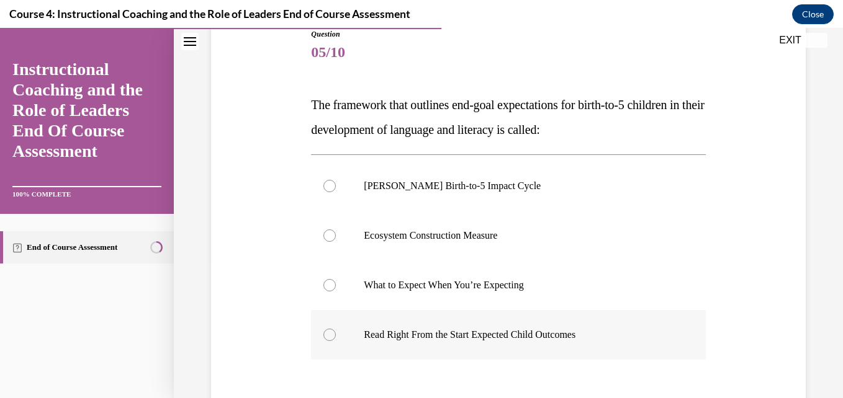
click at [329, 337] on div at bounding box center [329, 335] width 12 height 12
click at [329, 337] on input "Read Right From the Start Expected Child Outcomes" at bounding box center [329, 335] width 12 height 12
radio input "true"
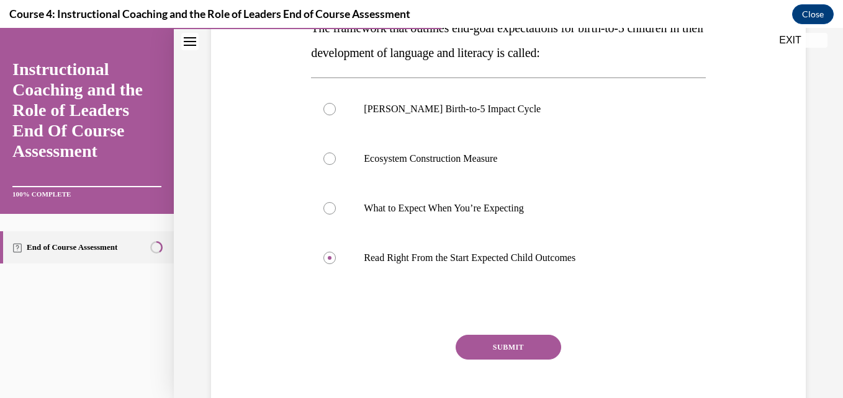
scroll to position [263, 0]
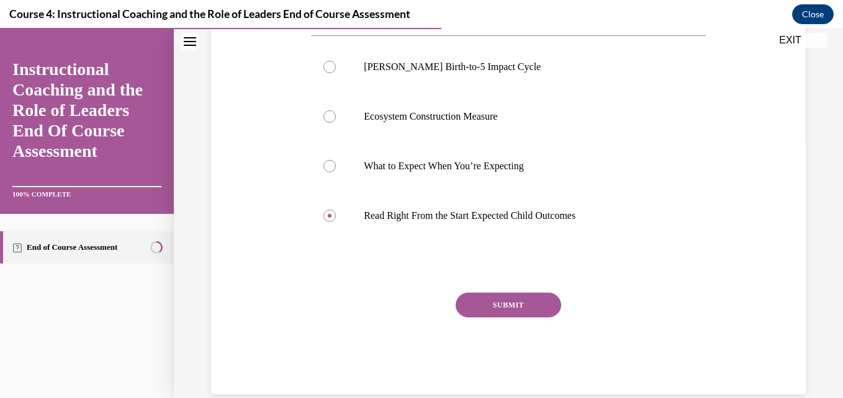
click at [509, 308] on button "SUBMIT" at bounding box center [507, 305] width 105 height 25
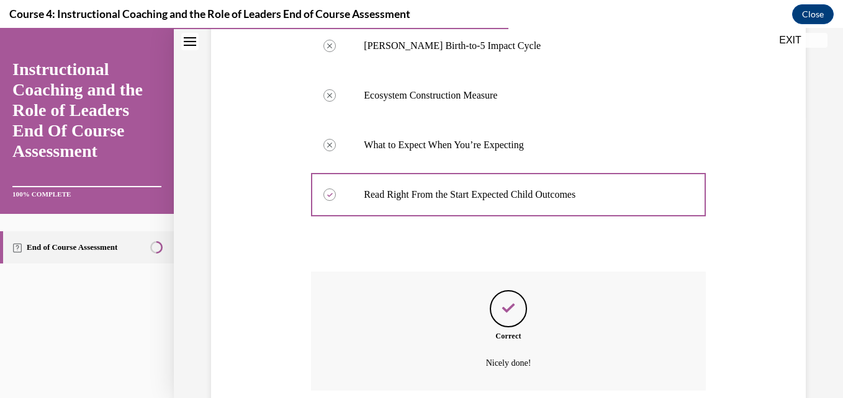
scroll to position [385, 0]
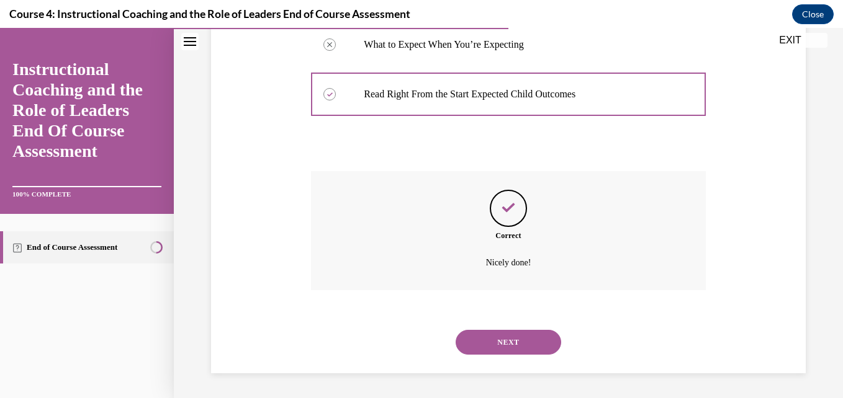
click at [503, 334] on button "NEXT" at bounding box center [507, 342] width 105 height 25
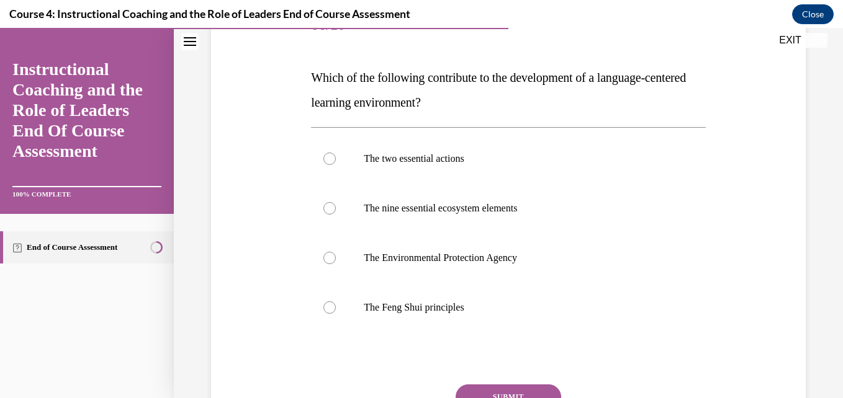
scroll to position [177, 0]
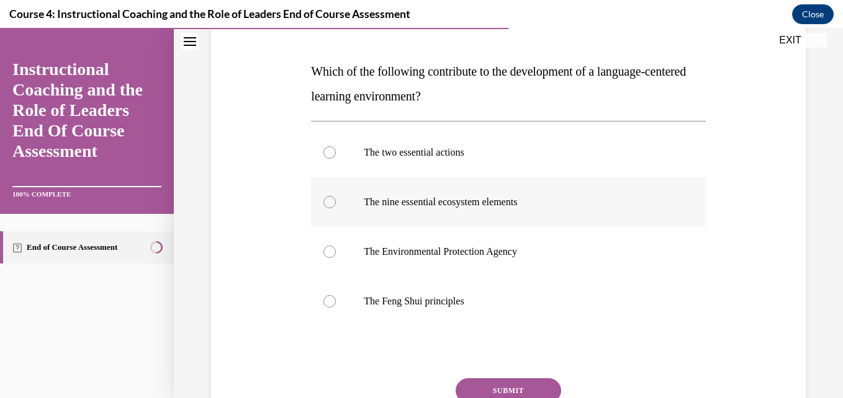
click at [329, 198] on div at bounding box center [329, 202] width 12 height 12
click at [329, 198] on input "The nine essential ecosystem elements" at bounding box center [329, 202] width 12 height 12
radio input "true"
click at [488, 381] on button "SUBMIT" at bounding box center [507, 390] width 105 height 25
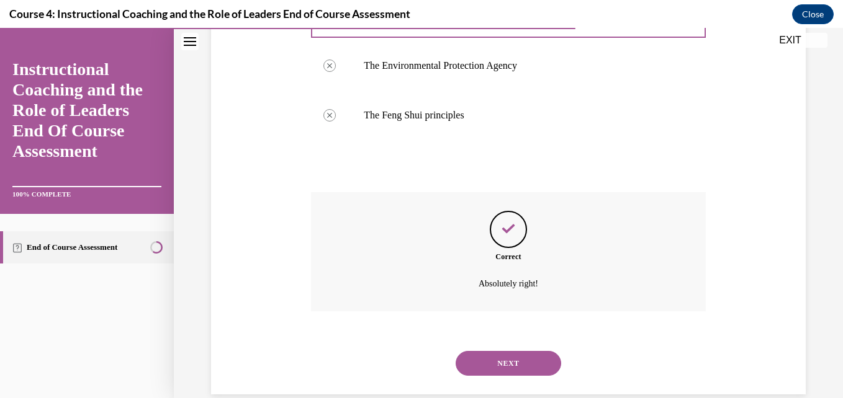
scroll to position [385, 0]
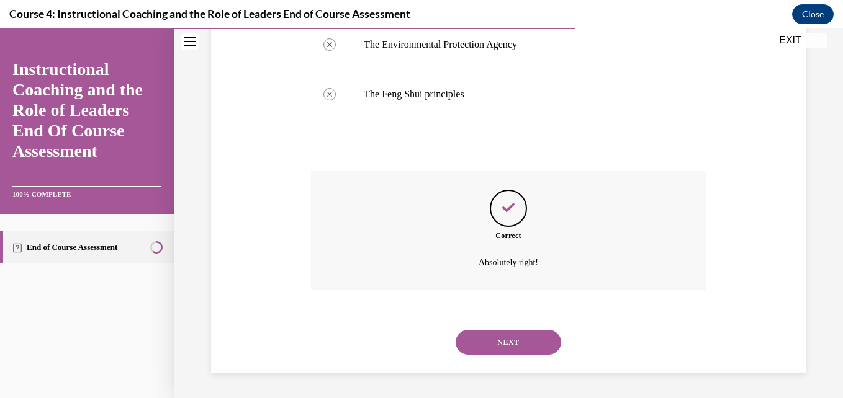
click at [511, 336] on button "NEXT" at bounding box center [507, 342] width 105 height 25
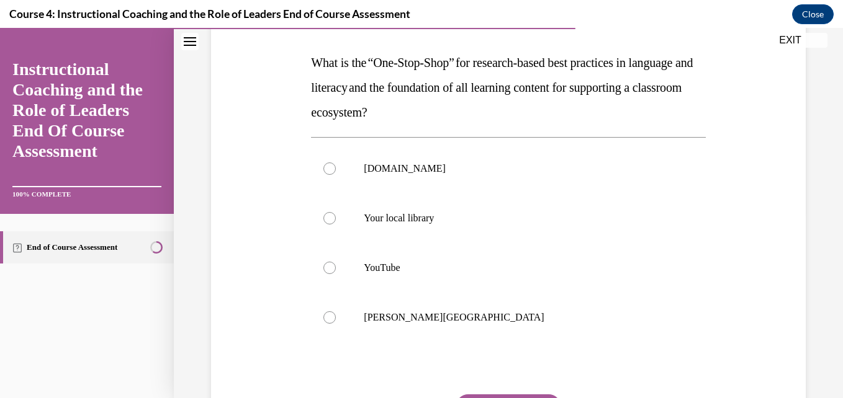
scroll to position [189, 0]
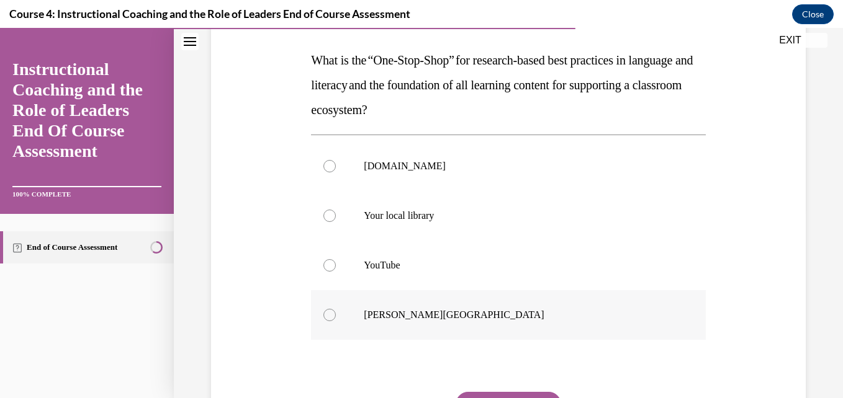
click at [327, 313] on div at bounding box center [329, 315] width 12 height 12
click at [327, 313] on input "[GEOGRAPHIC_DATA]" at bounding box center [329, 315] width 12 height 12
radio input "true"
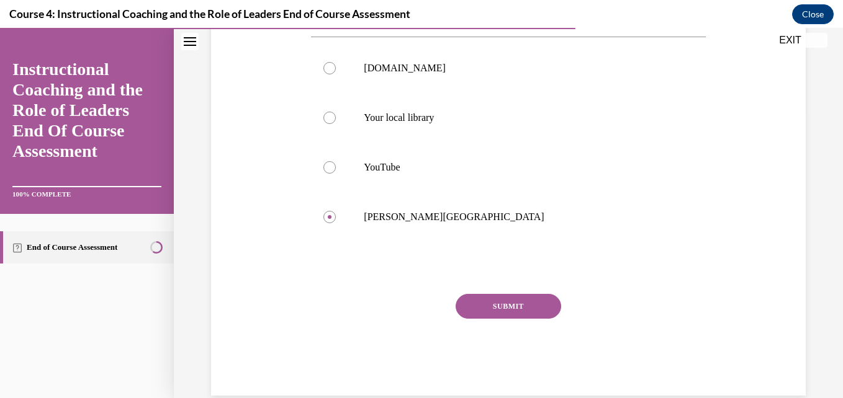
scroll to position [309, 0]
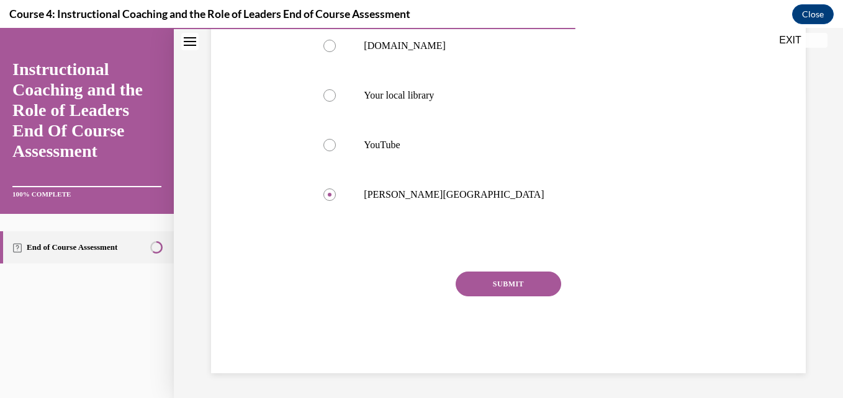
click at [529, 278] on button "SUBMIT" at bounding box center [507, 284] width 105 height 25
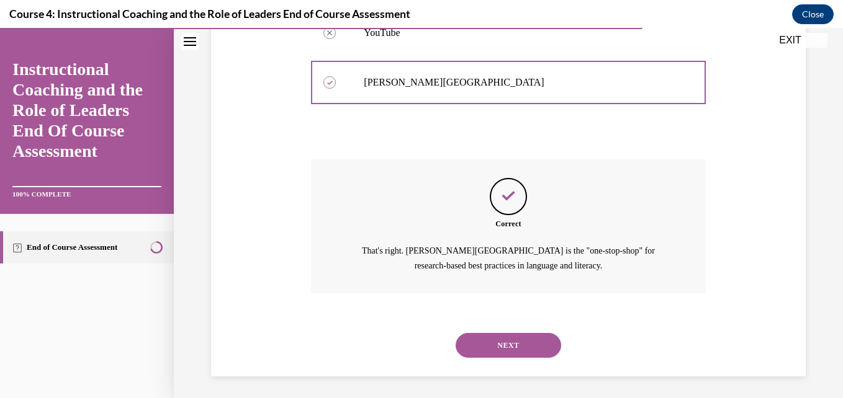
scroll to position [424, 0]
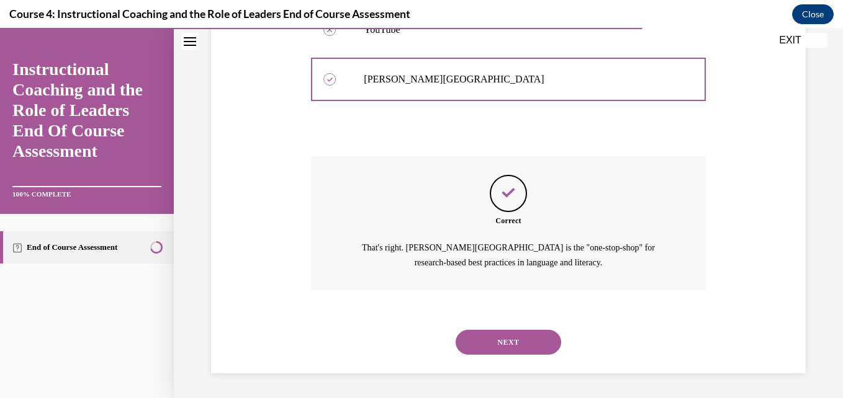
click at [517, 334] on button "NEXT" at bounding box center [507, 342] width 105 height 25
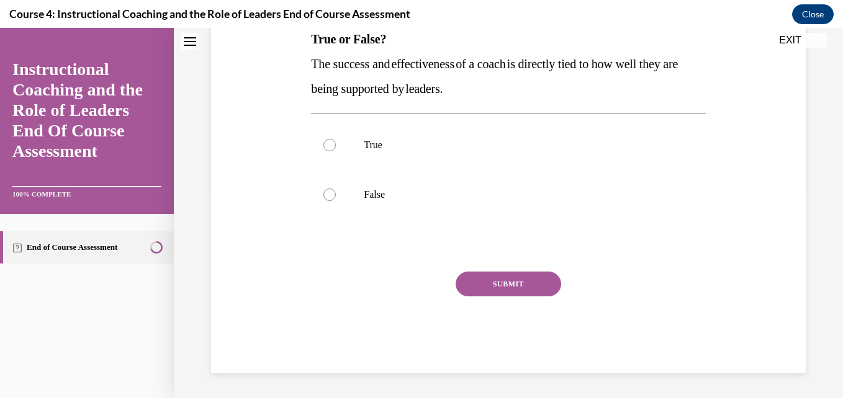
scroll to position [0, 0]
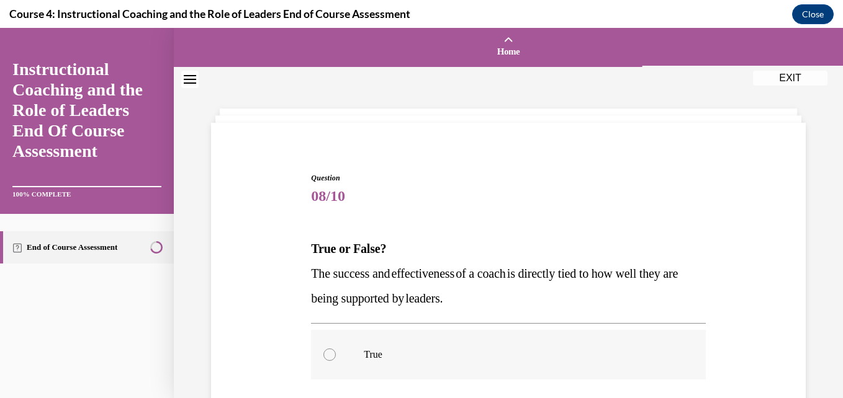
click at [330, 353] on div at bounding box center [329, 355] width 12 height 12
click at [330, 353] on input "True" at bounding box center [329, 355] width 12 height 12
radio input "true"
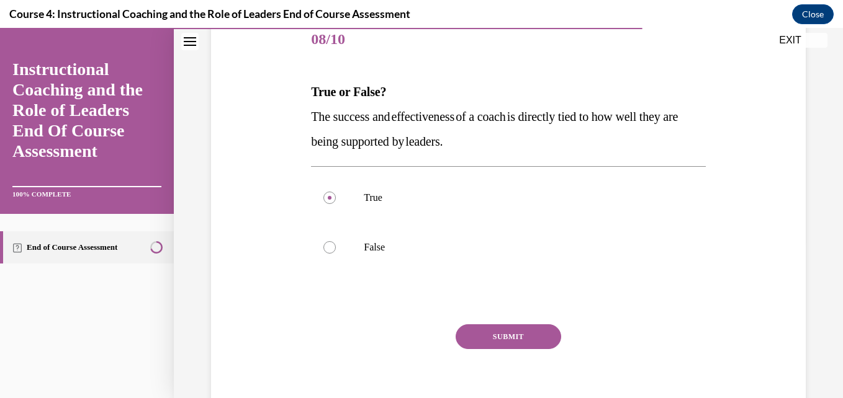
scroll to position [158, 0]
click at [537, 328] on button "SUBMIT" at bounding box center [507, 335] width 105 height 25
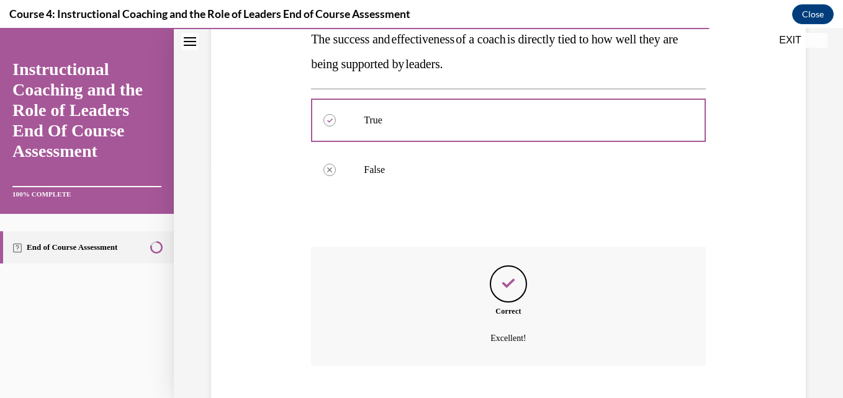
scroll to position [310, 0]
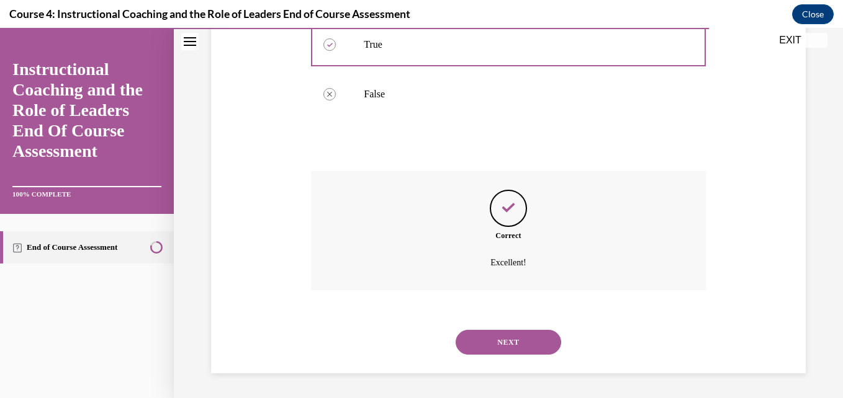
click at [539, 335] on button "NEXT" at bounding box center [507, 342] width 105 height 25
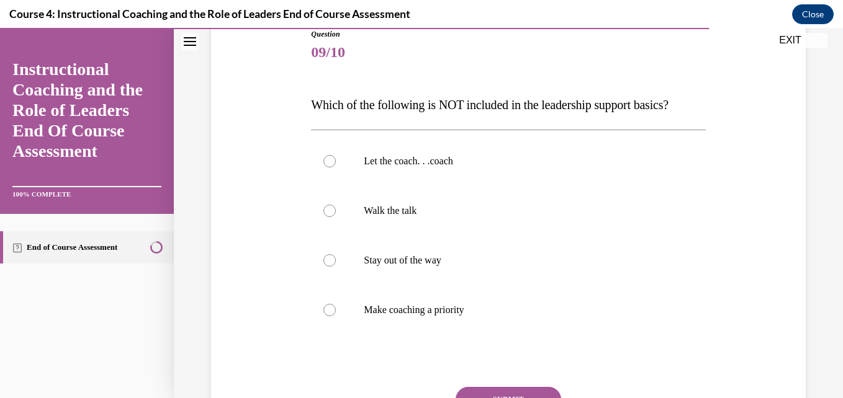
scroll to position [148, 0]
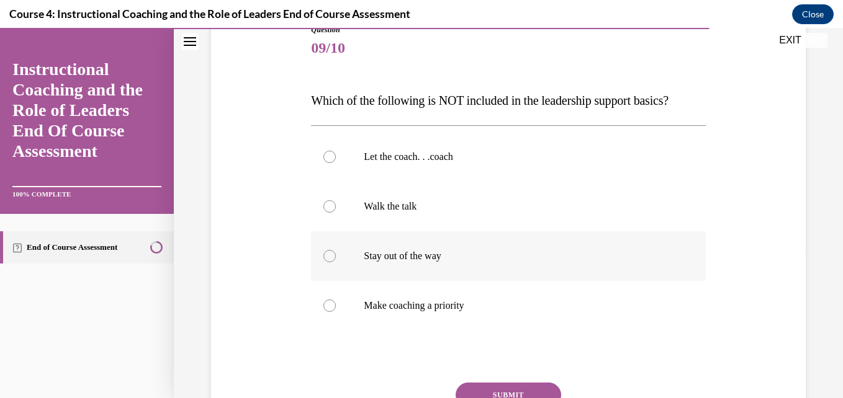
click at [329, 256] on div at bounding box center [329, 256] width 12 height 12
click at [329, 256] on input "Stay out of the way" at bounding box center [329, 256] width 12 height 12
radio input "true"
click at [499, 387] on button "SUBMIT" at bounding box center [507, 395] width 105 height 25
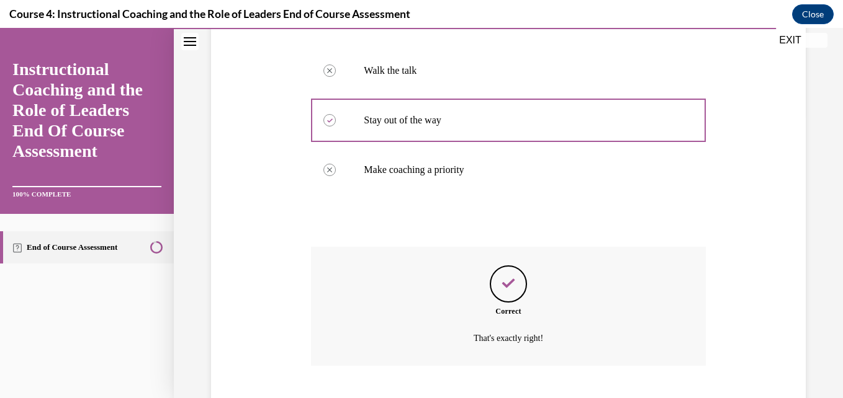
scroll to position [360, 0]
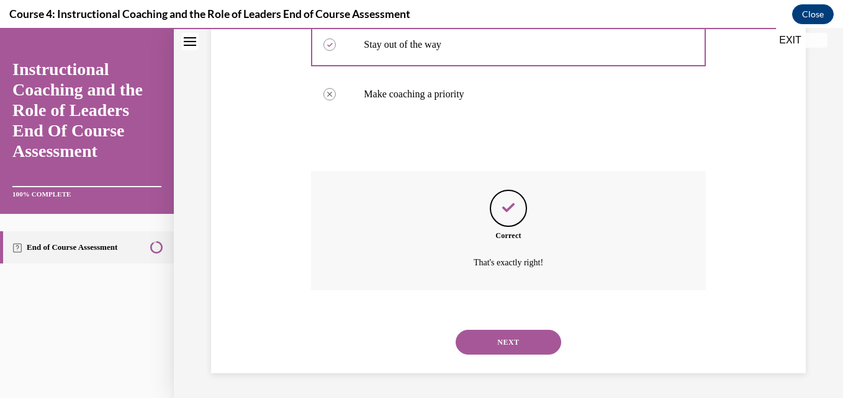
click at [528, 344] on button "NEXT" at bounding box center [507, 342] width 105 height 25
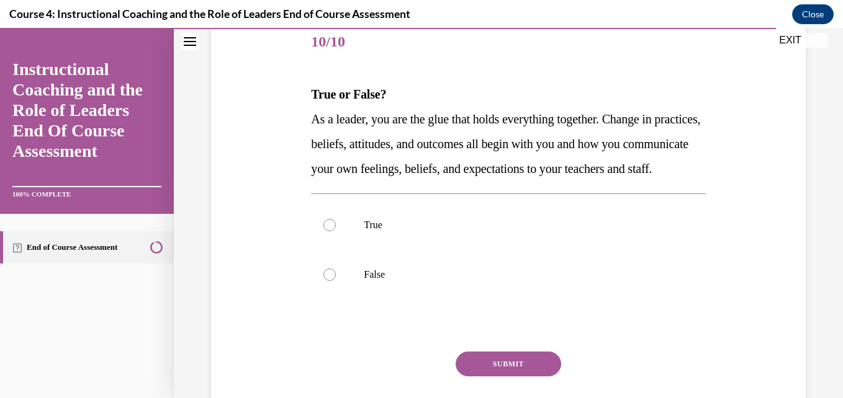
scroll to position [163, 0]
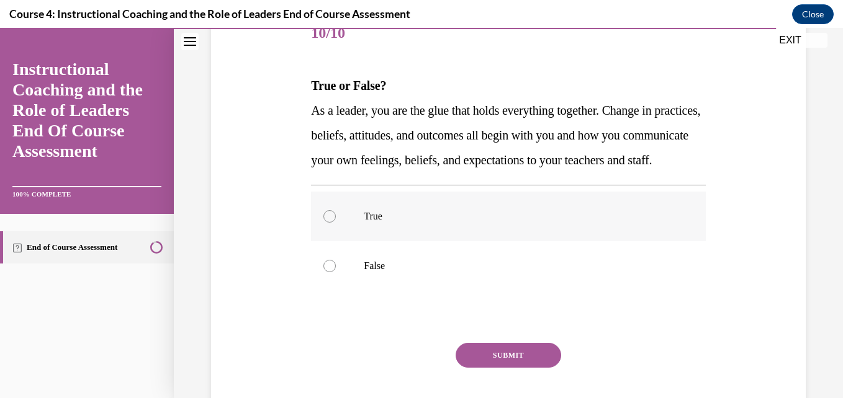
click at [329, 223] on div at bounding box center [329, 216] width 12 height 12
click at [329, 223] on input "True" at bounding box center [329, 216] width 12 height 12
radio input "true"
click at [497, 368] on button "SUBMIT" at bounding box center [507, 355] width 105 height 25
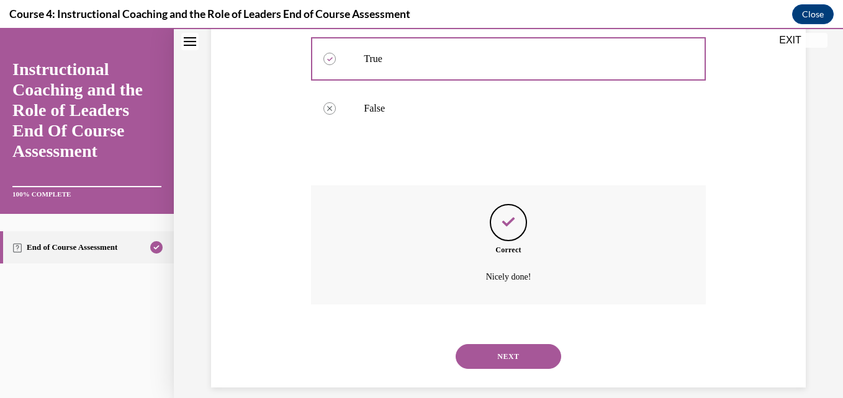
scroll to position [360, 0]
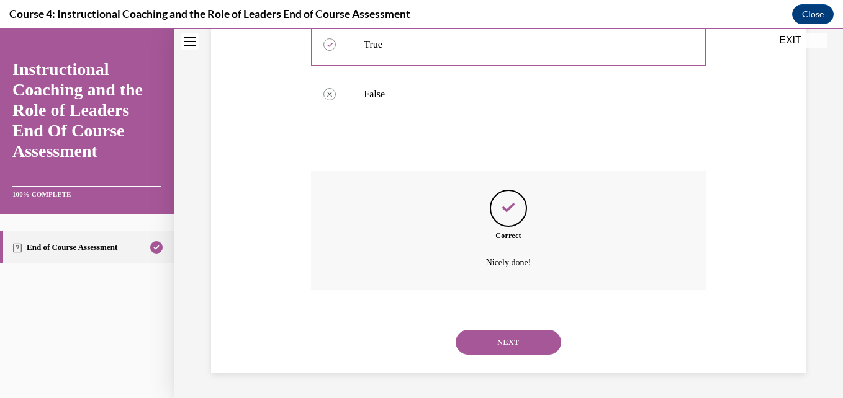
click at [503, 337] on button "NEXT" at bounding box center [507, 342] width 105 height 25
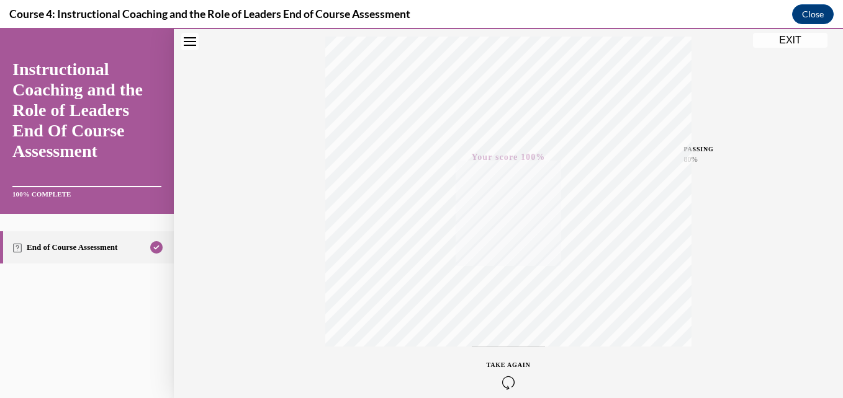
scroll to position [204, 0]
click at [784, 38] on button "EXIT" at bounding box center [790, 40] width 74 height 15
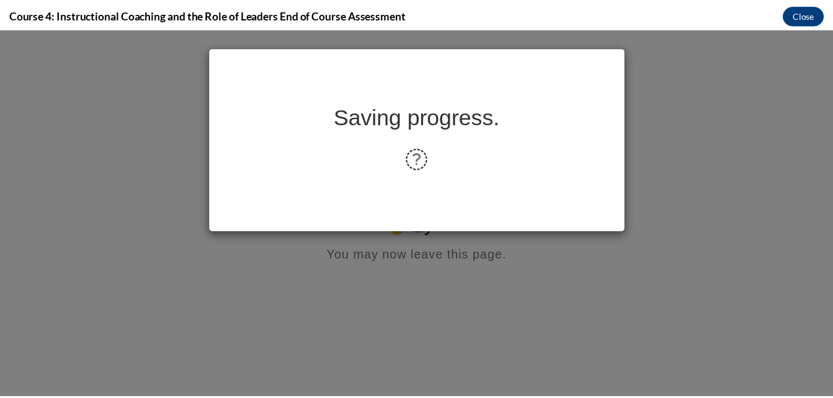
scroll to position [0, 0]
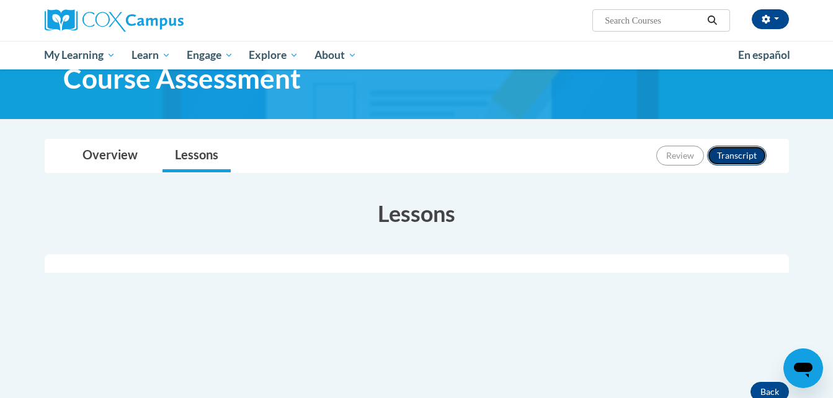
click at [735, 153] on button "Transcript" at bounding box center [737, 156] width 60 height 20
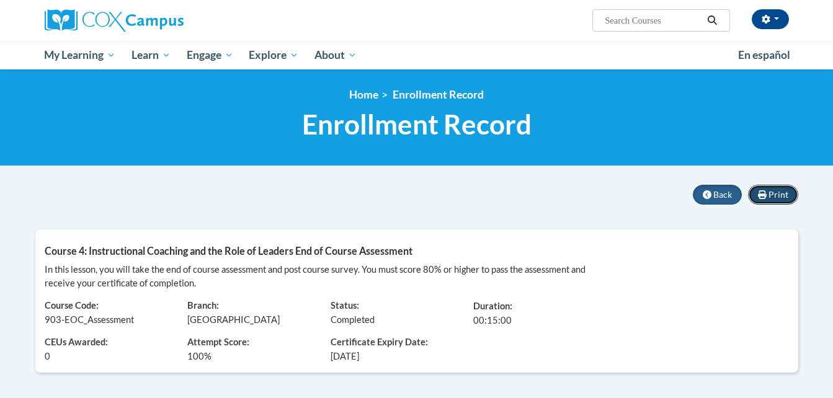
click at [772, 189] on span "Print" at bounding box center [779, 194] width 20 height 11
